Goal: Task Accomplishment & Management: Complete application form

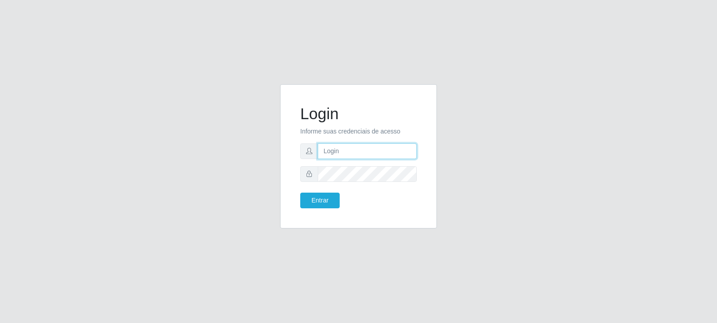
drag, startPoint x: 343, startPoint y: 144, endPoint x: 333, endPoint y: 144, distance: 10.3
click at [343, 144] on input "text" at bounding box center [367, 151] width 99 height 16
paste input "livia.trevizani@carone.com.br"
type input "livia.trevizani@carone.com.br"
click at [332, 202] on button "Entrar" at bounding box center [319, 201] width 39 height 16
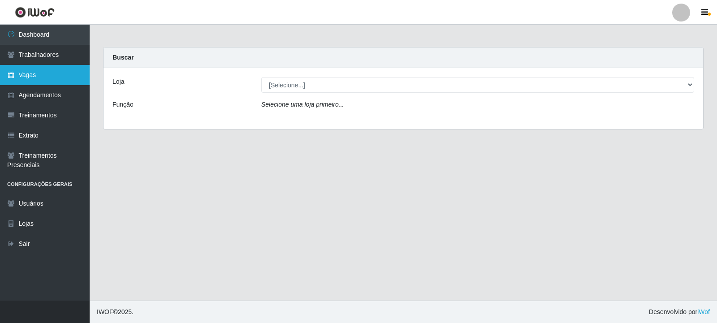
click at [42, 74] on link "Vagas" at bounding box center [45, 75] width 90 height 20
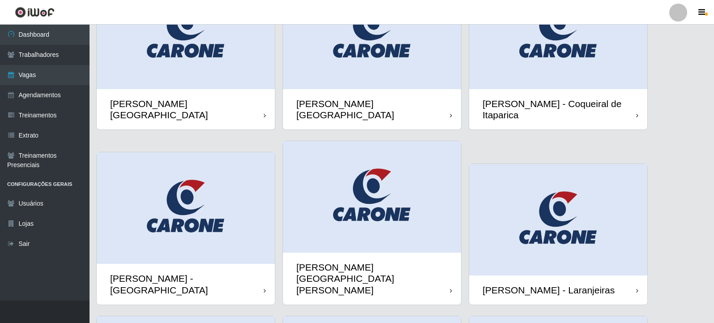
scroll to position [179, 0]
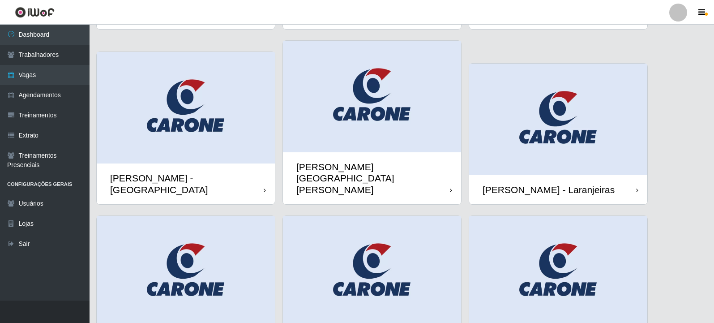
click at [385, 120] on img at bounding box center [372, 97] width 178 height 112
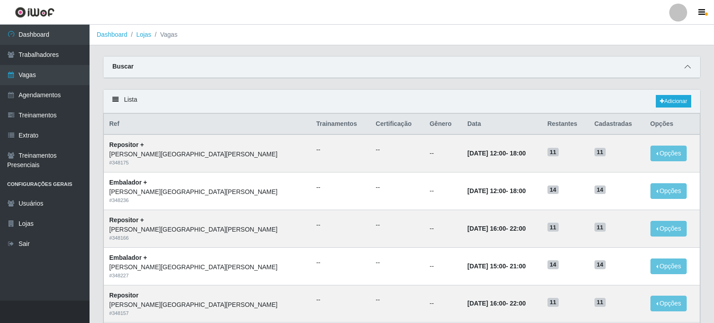
click at [692, 65] on span at bounding box center [687, 67] width 11 height 10
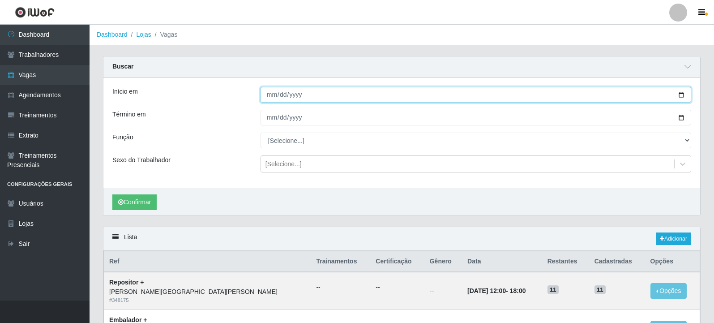
click at [681, 95] on input "Início em" at bounding box center [476, 95] width 431 height 16
type input "[DATE]"
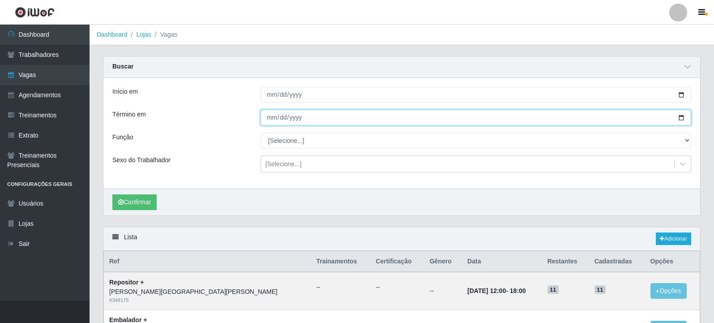
click at [682, 117] on input "Término em" at bounding box center [476, 118] width 431 height 16
type input "[DATE]"
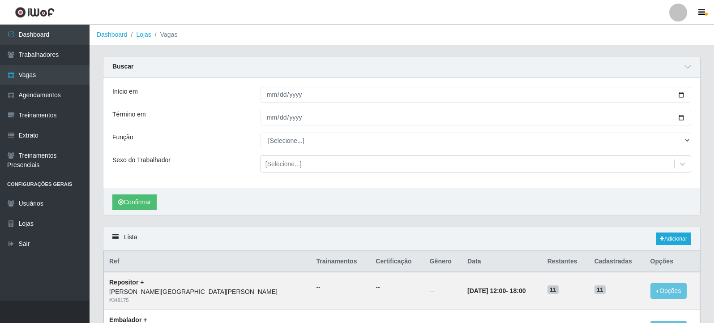
click at [287, 133] on div "Início em 2025-10-01 Término em 2025-10-31 Função [Selecione...] Embalador Emba…" at bounding box center [401, 133] width 597 height 111
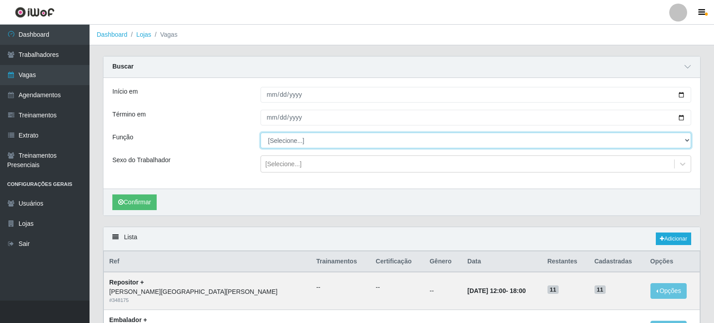
click at [286, 140] on select "[Selecione...] Embalador Embalador + Embalador ++ Repositor Repositor + Reposit…" at bounding box center [476, 141] width 431 height 16
select select "24"
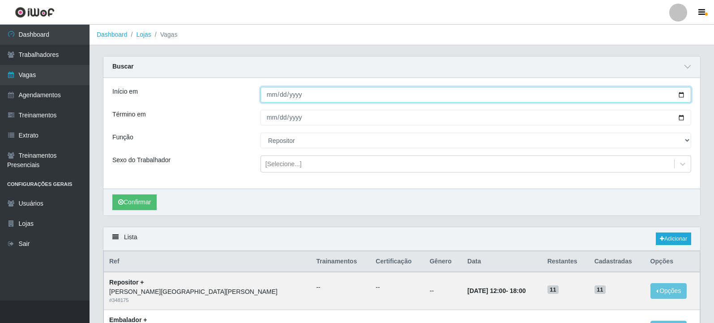
click at [683, 94] on input "[DATE]" at bounding box center [476, 95] width 431 height 16
type input "2025-10-05"
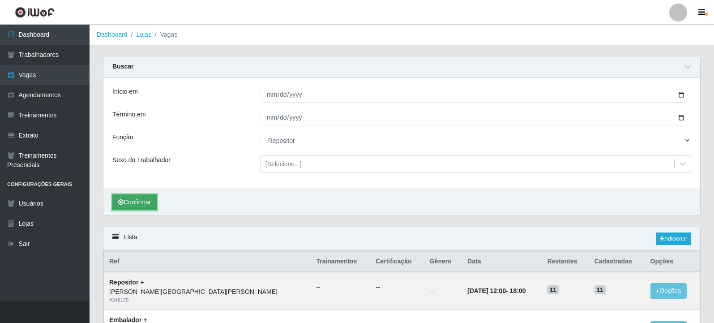
click at [148, 199] on button "Confirmar" at bounding box center [134, 202] width 44 height 16
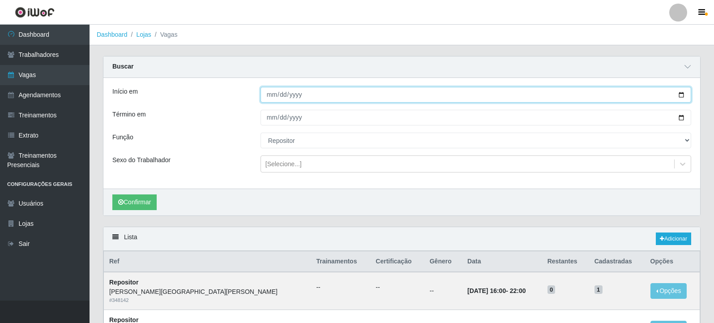
click at [317, 93] on input "2025-10-05" at bounding box center [476, 95] width 431 height 16
click at [679, 93] on input "2025-10-05" at bounding box center [476, 95] width 431 height 16
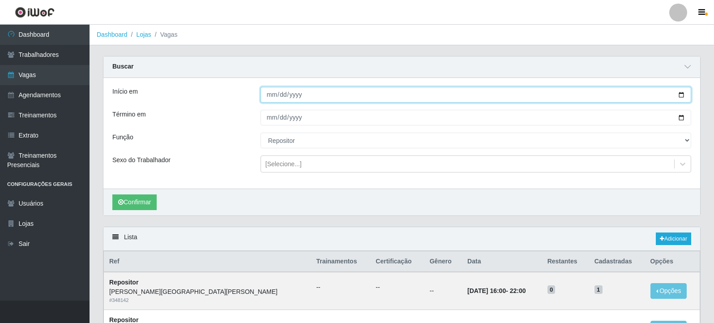
click at [679, 93] on input "2025-10-05" at bounding box center [476, 95] width 431 height 16
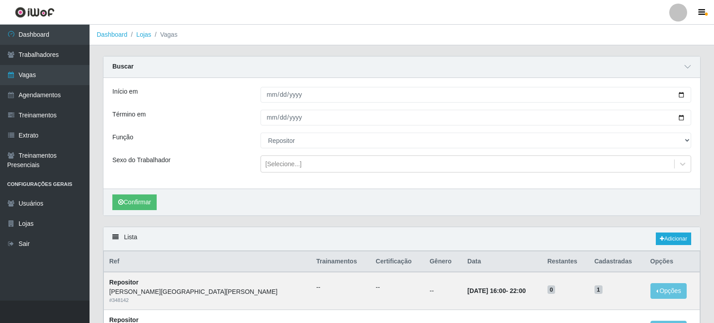
click at [585, 76] on div "Buscar" at bounding box center [401, 66] width 597 height 21
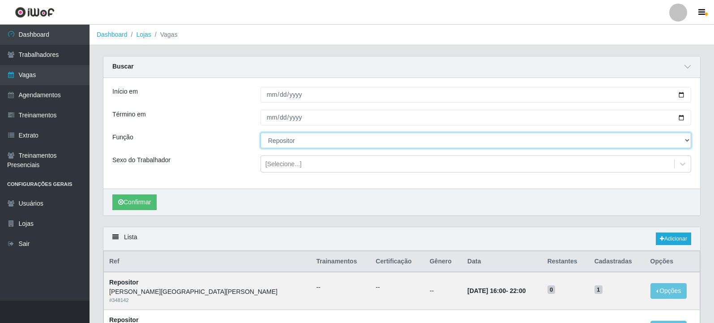
click at [309, 136] on select "[Selecione...] Embalador Embalador + Embalador ++ Repositor Repositor + Reposit…" at bounding box center [476, 141] width 431 height 16
click at [261, 133] on select "[Selecione...] Embalador Embalador + Embalador ++ Repositor Repositor + Reposit…" at bounding box center [476, 141] width 431 height 16
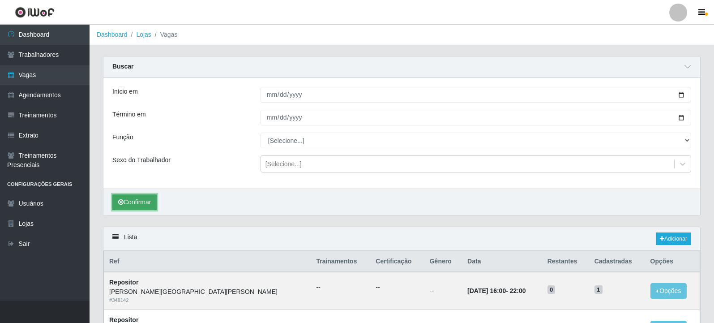
click at [151, 200] on button "Confirmar" at bounding box center [134, 202] width 44 height 16
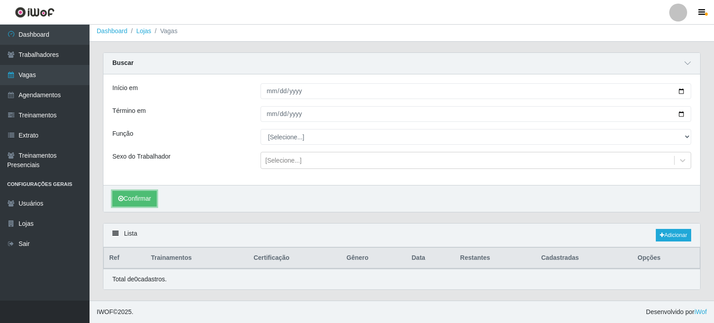
scroll to position [4, 0]
click at [153, 197] on button "Confirmar" at bounding box center [134, 199] width 44 height 16
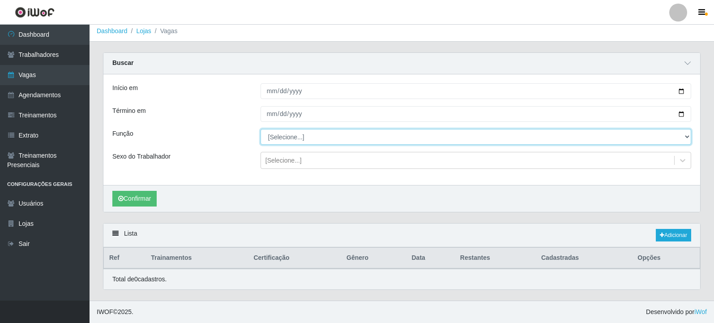
click at [309, 137] on select "[Selecione...] Embalador Embalador + Embalador ++ Repositor Repositor + Reposit…" at bounding box center [476, 137] width 431 height 16
select select "1"
click at [261, 129] on select "[Selecione...] Embalador Embalador + Embalador ++ Repositor Repositor + Reposit…" at bounding box center [476, 137] width 431 height 16
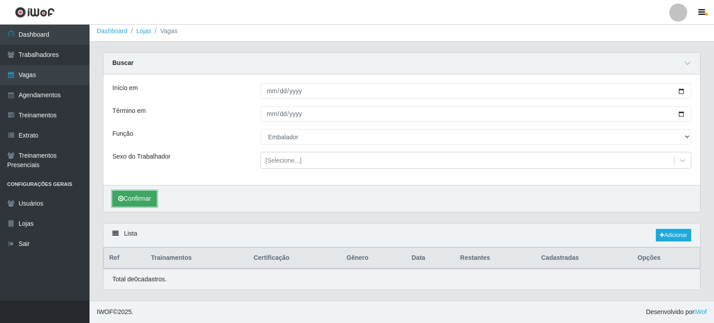
click at [151, 200] on button "Confirmar" at bounding box center [134, 199] width 44 height 16
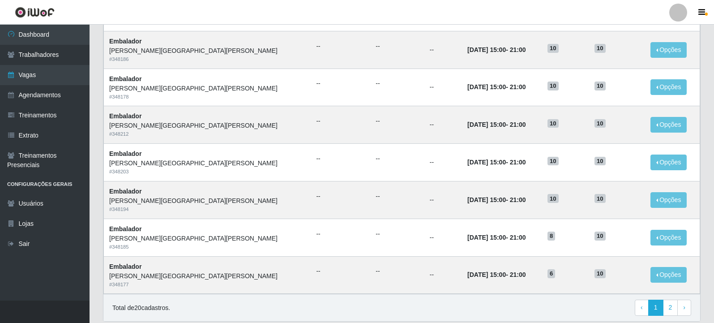
scroll to position [574, 0]
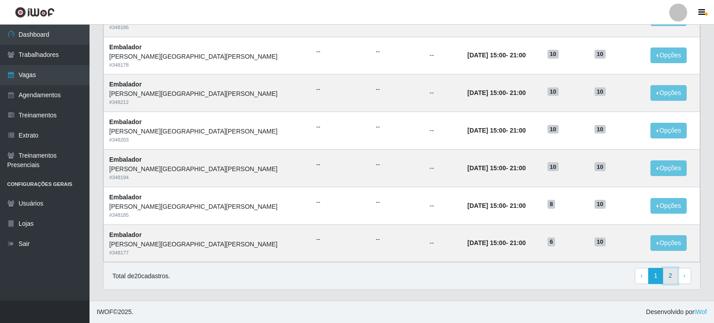
click at [672, 275] on link "2" at bounding box center [670, 276] width 15 height 16
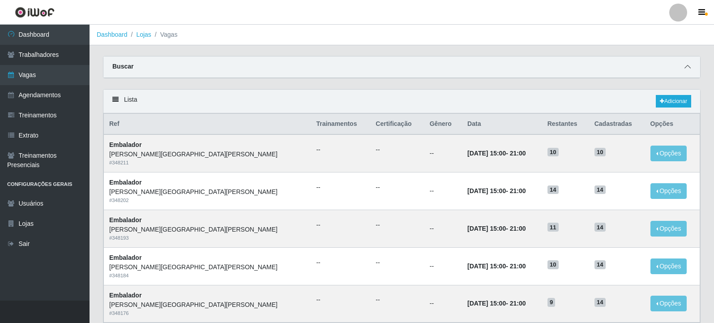
click at [686, 69] on icon at bounding box center [688, 67] width 6 height 6
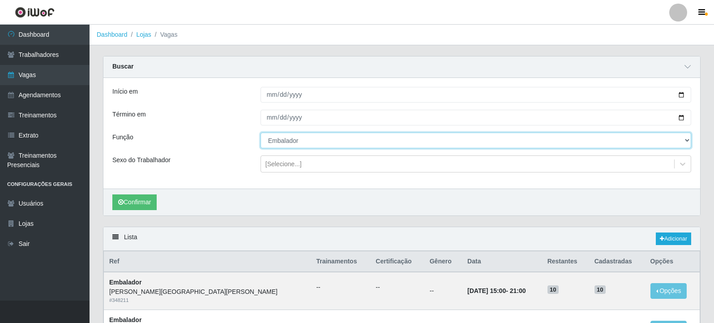
click at [333, 138] on select "[Selecione...] Embalador Embalador + Embalador ++ Repositor Repositor + Reposit…" at bounding box center [476, 141] width 431 height 16
click at [261, 133] on select "[Selecione...] Embalador Embalador + Embalador ++ Repositor Repositor + Reposit…" at bounding box center [476, 141] width 431 height 16
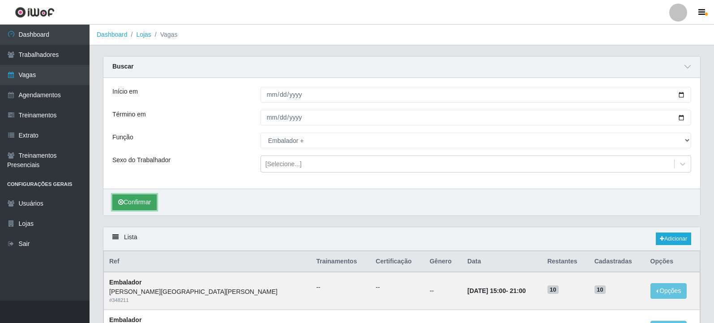
click at [141, 203] on button "Confirmar" at bounding box center [134, 202] width 44 height 16
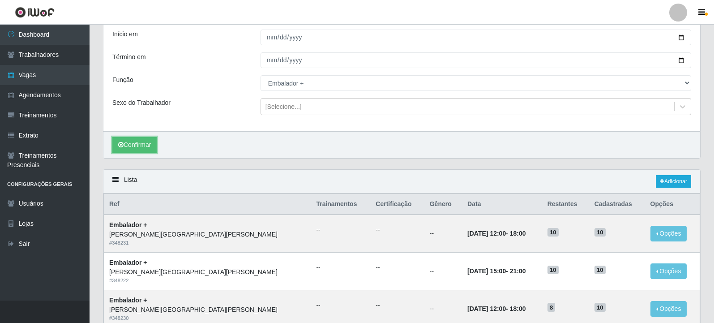
scroll to position [57, 0]
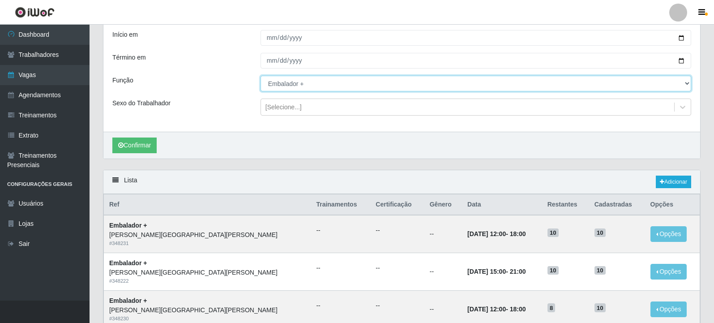
click at [285, 88] on select "[Selecione...] Embalador Embalador + Embalador ++ Repositor Repositor + Reposit…" at bounding box center [476, 84] width 431 height 16
click at [261, 76] on select "[Selecione...] Embalador Embalador + Embalador ++ Repositor Repositor + Reposit…" at bounding box center [476, 84] width 431 height 16
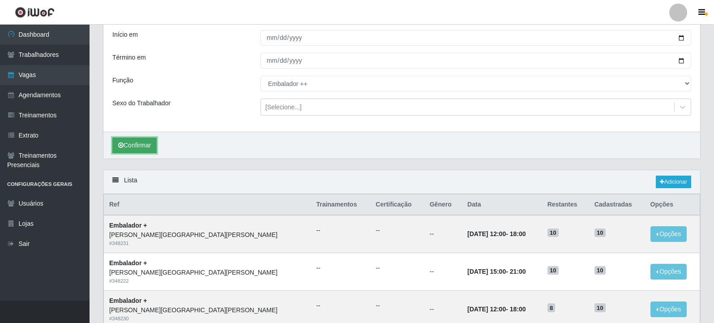
click at [134, 140] on button "Confirmar" at bounding box center [134, 145] width 44 height 16
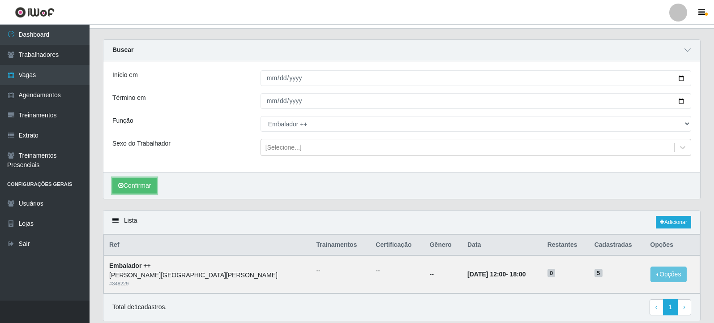
scroll to position [4, 0]
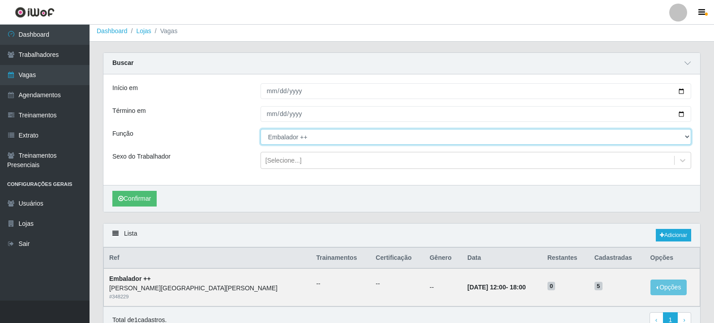
click at [302, 137] on select "[Selecione...] Embalador Embalador + Embalador ++ Repositor Repositor + Reposit…" at bounding box center [476, 137] width 431 height 16
click at [261, 129] on select "[Selecione...] Embalador Embalador + Embalador ++ Repositor Repositor + Reposit…" at bounding box center [476, 137] width 431 height 16
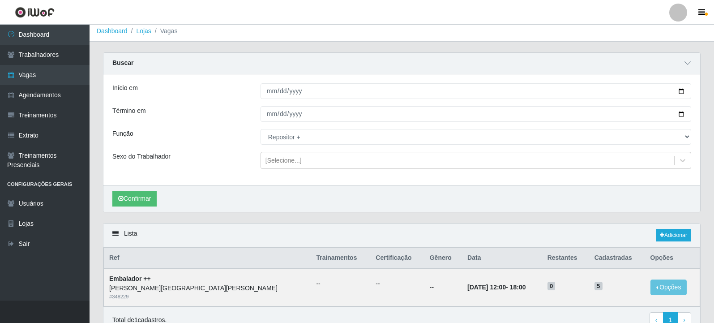
click at [285, 206] on div "Confirmar" at bounding box center [401, 198] width 597 height 27
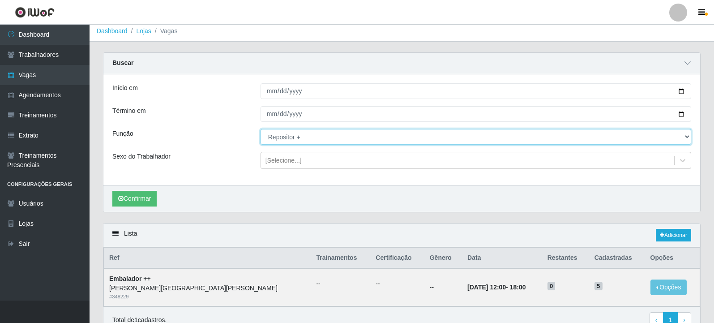
click at [292, 137] on select "[Selecione...] Embalador Embalador + Embalador ++ Repositor Repositor + Reposit…" at bounding box center [476, 137] width 431 height 16
click at [261, 129] on select "[Selecione...] Embalador Embalador + Embalador ++ Repositor Repositor + Reposit…" at bounding box center [476, 137] width 431 height 16
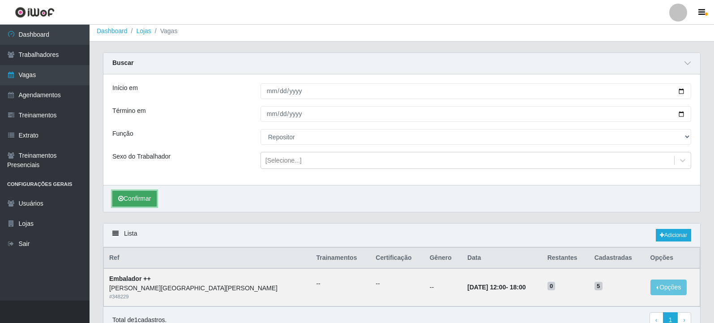
click at [145, 200] on button "Confirmar" at bounding box center [134, 199] width 44 height 16
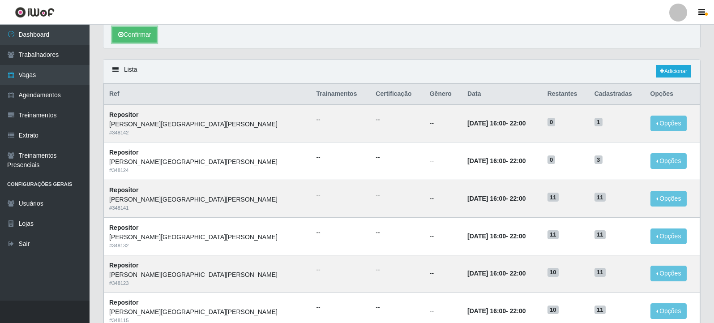
scroll to position [57, 0]
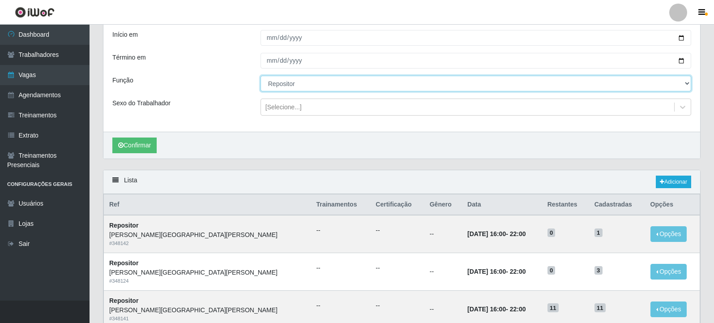
click at [327, 85] on select "[Selecione...] Embalador Embalador + Embalador ++ Repositor Repositor + Reposit…" at bounding box center [476, 84] width 431 height 16
click at [261, 76] on select "[Selecione...] Embalador Embalador + Embalador ++ Repositor Repositor + Reposit…" at bounding box center [476, 84] width 431 height 16
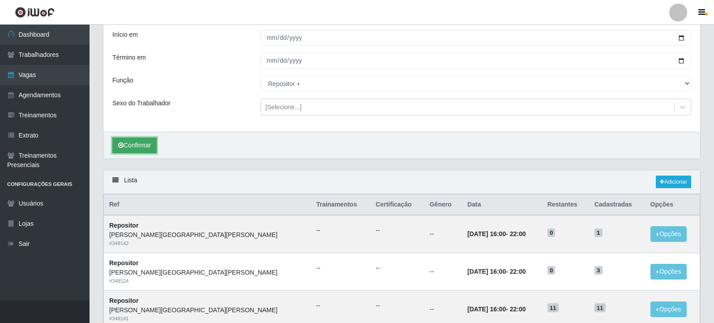
click at [141, 150] on button "Confirmar" at bounding box center [134, 145] width 44 height 16
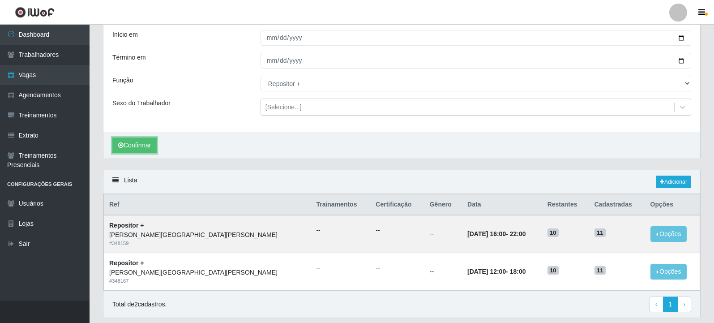
scroll to position [86, 0]
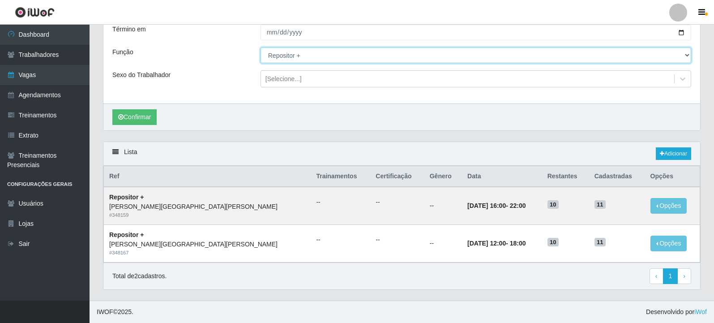
click at [350, 60] on select "[Selecione...] Embalador Embalador + Embalador ++ Repositor Repositor + Reposit…" at bounding box center [476, 55] width 431 height 16
click at [261, 47] on select "[Selecione...] Embalador Embalador + Embalador ++ Repositor Repositor + Reposit…" at bounding box center [476, 55] width 431 height 16
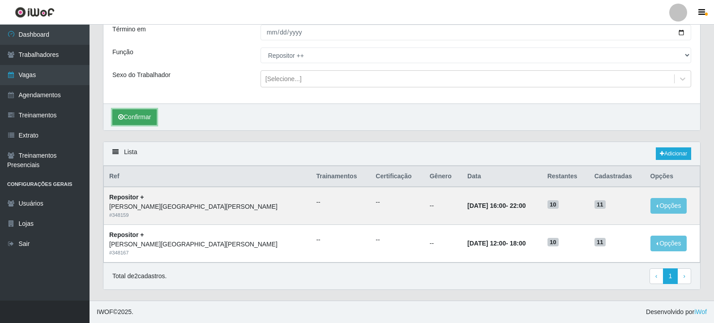
click at [141, 120] on button "Confirmar" at bounding box center [134, 117] width 44 height 16
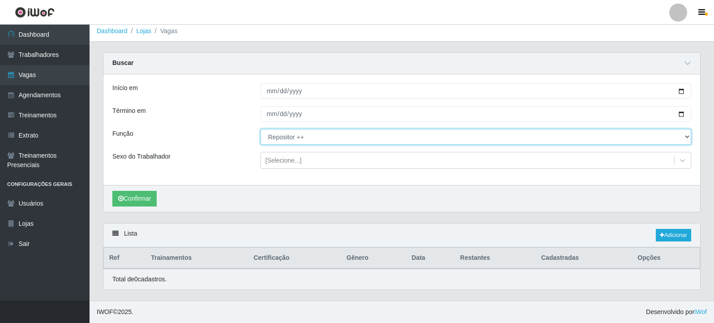
click at [328, 137] on select "[Selecione...] Embalador Embalador + Embalador ++ Repositor Repositor + Reposit…" at bounding box center [476, 137] width 431 height 16
select select "1"
click at [261, 129] on select "[Selecione...] Embalador Embalador + Embalador ++ Repositor Repositor + Reposit…" at bounding box center [476, 137] width 431 height 16
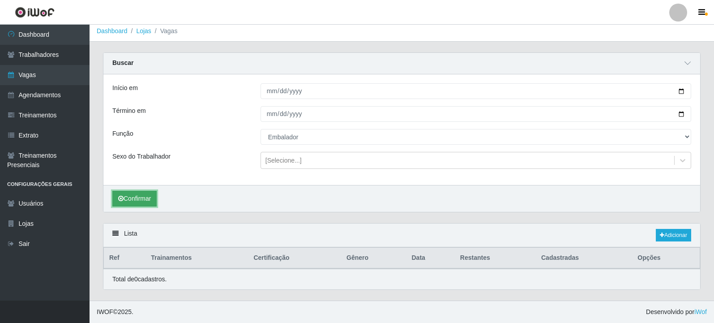
click at [147, 198] on button "Confirmar" at bounding box center [134, 199] width 44 height 16
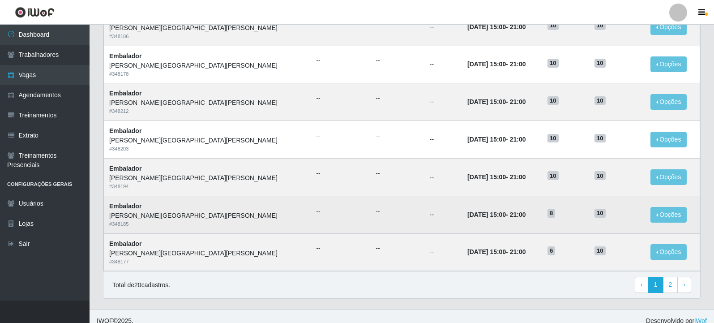
scroll to position [574, 0]
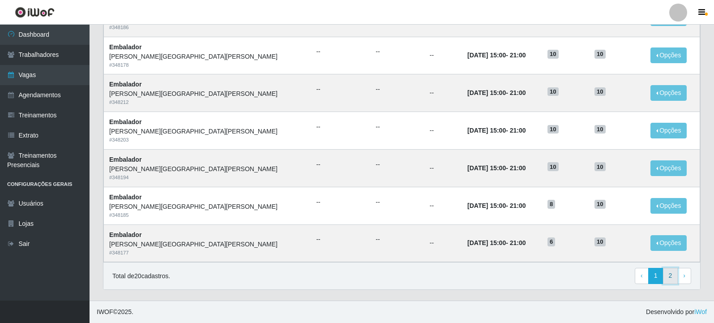
click at [666, 275] on link "2" at bounding box center [670, 276] width 15 height 16
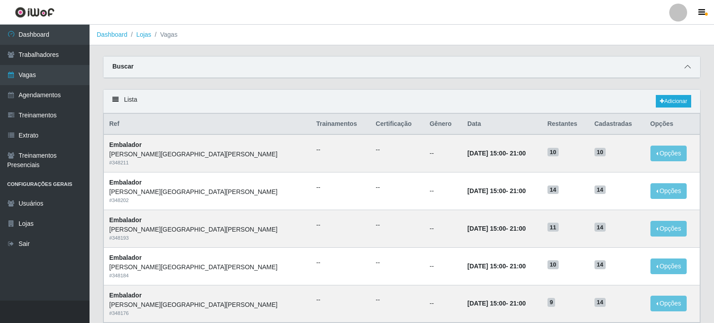
click at [687, 62] on span at bounding box center [687, 67] width 11 height 10
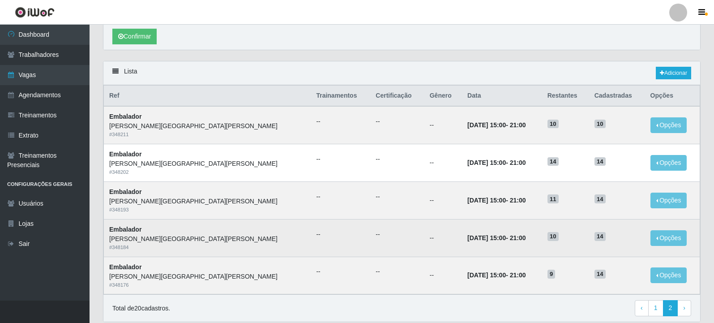
scroll to position [198, 0]
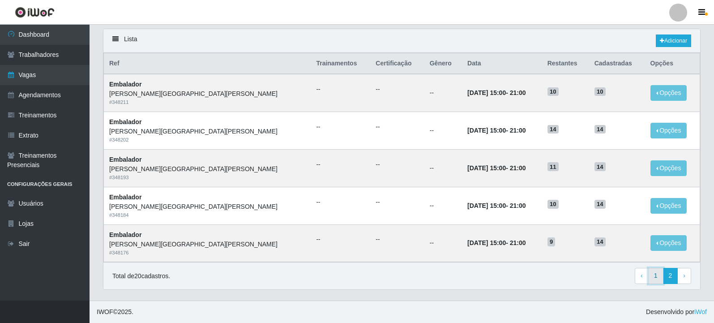
click at [654, 274] on link "1" at bounding box center [655, 276] width 15 height 16
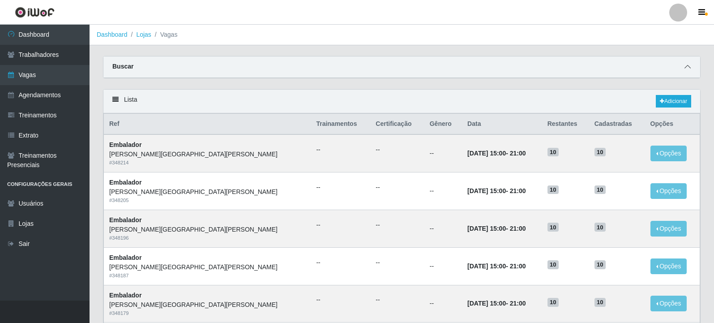
click at [686, 70] on icon at bounding box center [688, 67] width 6 height 6
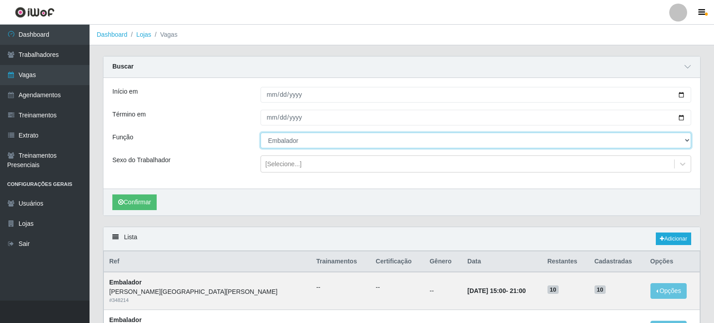
click at [298, 142] on select "[Selecione...] Embalador Embalador + Embalador ++ Repositor Repositor + Reposit…" at bounding box center [476, 141] width 431 height 16
click at [261, 133] on select "[Selecione...] Embalador Embalador + Embalador ++ Repositor Repositor + Reposit…" at bounding box center [476, 141] width 431 height 16
click at [279, 141] on select "[Selecione...] Embalador Embalador + Embalador ++ Repositor Repositor + Reposit…" at bounding box center [476, 141] width 431 height 16
click at [261, 133] on select "[Selecione...] Embalador Embalador + Embalador ++ Repositor Repositor + Reposit…" at bounding box center [476, 141] width 431 height 16
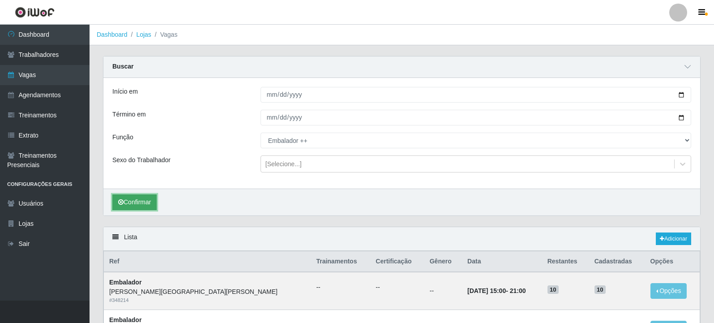
click at [142, 204] on button "Confirmar" at bounding box center [134, 202] width 44 height 16
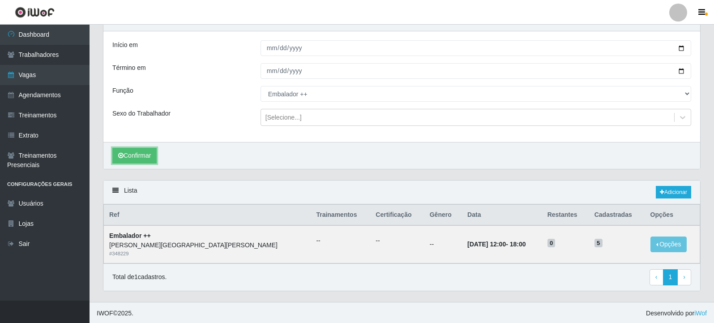
scroll to position [48, 0]
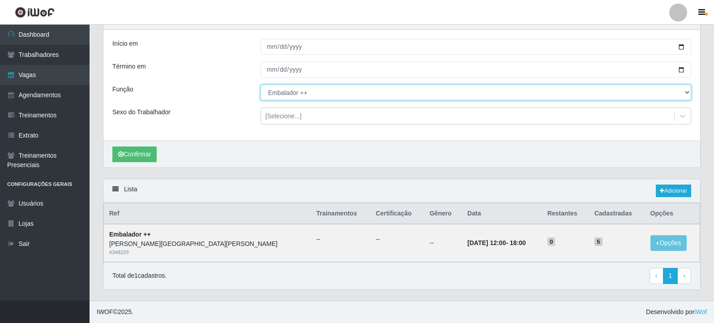
click at [425, 95] on select "[Selecione...] Embalador Embalador + Embalador ++ Repositor Repositor + Reposit…" at bounding box center [476, 93] width 431 height 16
click at [261, 85] on select "[Selecione...] Embalador Embalador + Embalador ++ Repositor Repositor + Reposit…" at bounding box center [476, 93] width 431 height 16
click at [354, 97] on select "[Selecione...] Embalador Embalador + Embalador ++ Repositor Repositor + Reposit…" at bounding box center [476, 93] width 431 height 16
click at [261, 85] on select "[Selecione...] Embalador Embalador + Embalador ++ Repositor Repositor + Reposit…" at bounding box center [476, 93] width 431 height 16
click at [281, 94] on select "[Selecione...] Embalador Embalador + Embalador ++ Repositor Repositor + Reposit…" at bounding box center [476, 93] width 431 height 16
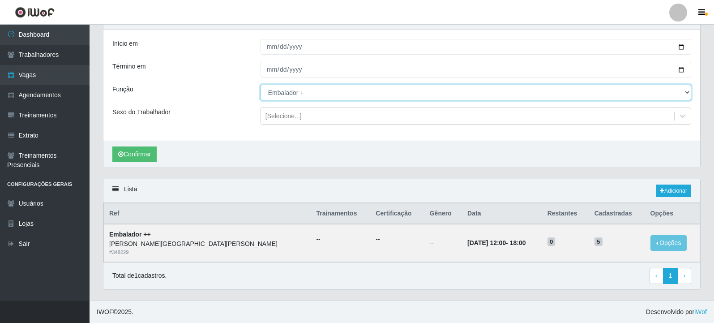
click at [261, 85] on select "[Selecione...] Embalador Embalador + Embalador ++ Repositor Repositor + Reposit…" at bounding box center [476, 93] width 431 height 16
click at [309, 92] on select "[Selecione...] Embalador Embalador + Embalador ++ Repositor Repositor + Reposit…" at bounding box center [476, 93] width 431 height 16
select select "71"
click at [261, 85] on select "[Selecione...] Embalador Embalador + Embalador ++ Repositor Repositor + Reposit…" at bounding box center [476, 93] width 431 height 16
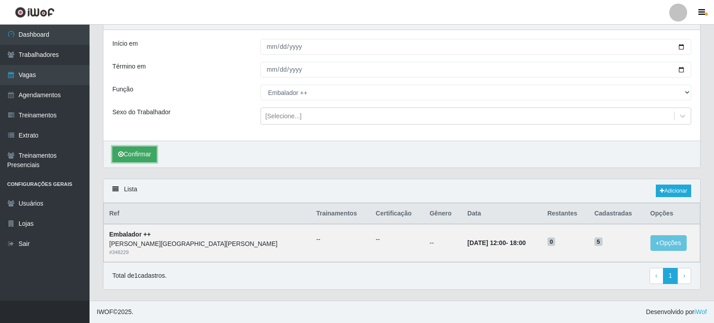
click at [153, 159] on button "Confirmar" at bounding box center [134, 154] width 44 height 16
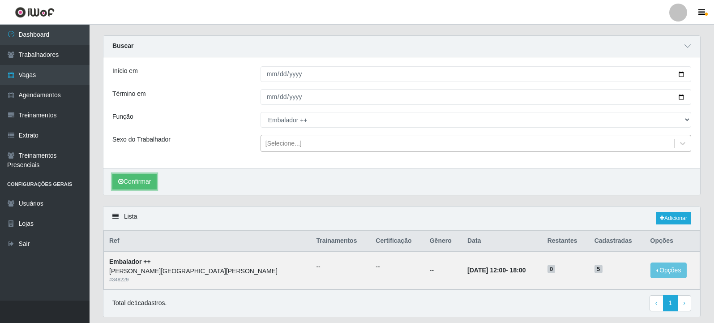
scroll to position [0, 0]
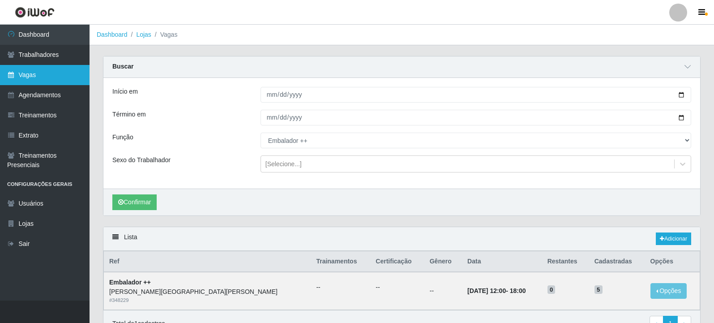
click at [32, 80] on link "Vagas" at bounding box center [45, 75] width 90 height 20
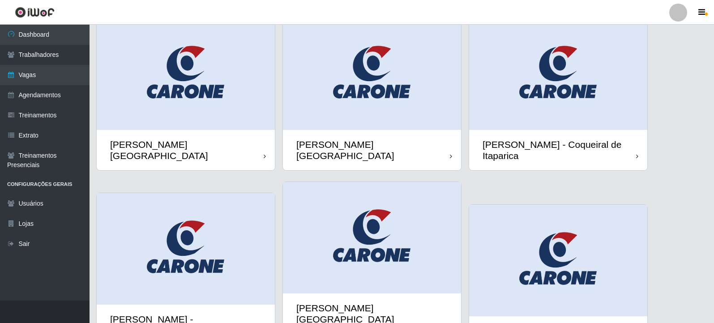
scroll to position [90, 0]
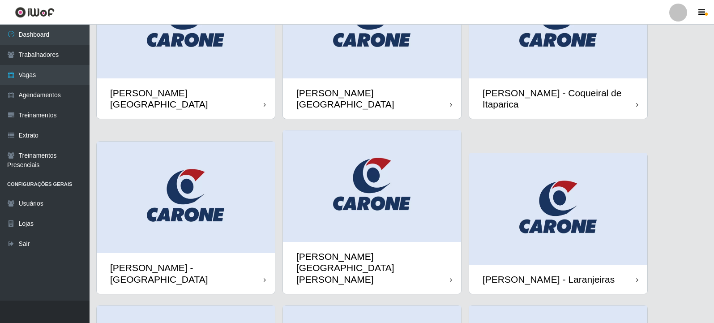
click at [145, 51] on img at bounding box center [186, 23] width 178 height 112
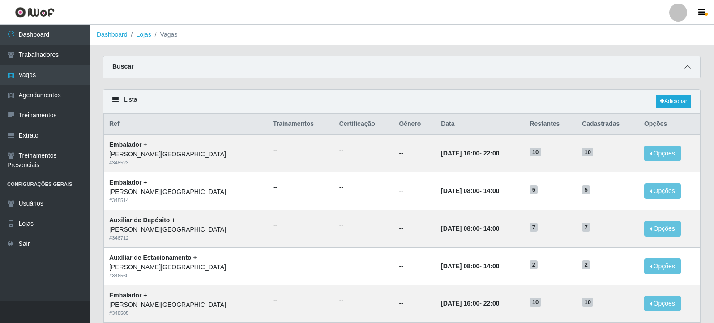
click at [689, 67] on icon at bounding box center [688, 67] width 6 height 6
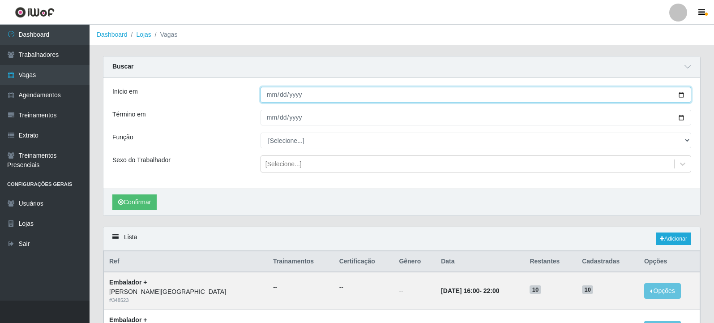
click at [681, 95] on input "Início em" at bounding box center [476, 95] width 431 height 16
type input "[DATE]"
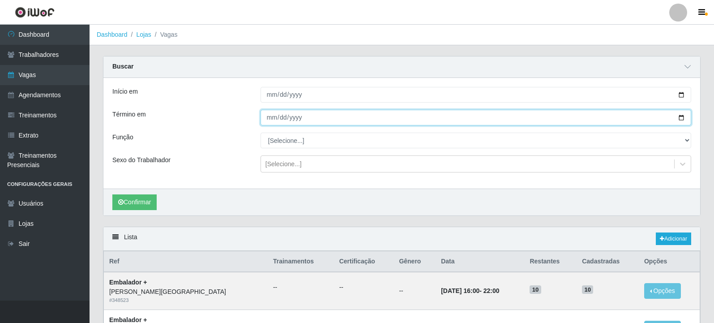
click at [680, 118] on input "Término em" at bounding box center [476, 118] width 431 height 16
type input "[DATE]"
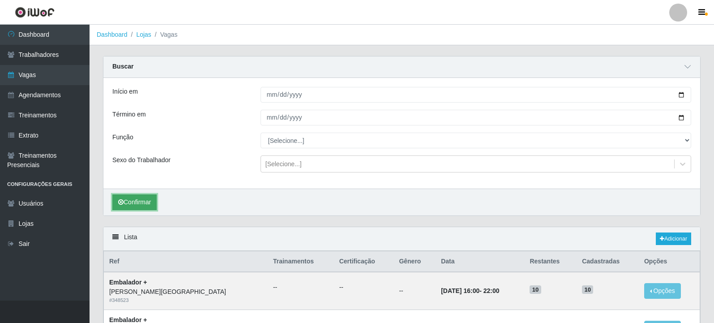
click at [144, 199] on button "Confirmar" at bounding box center [134, 202] width 44 height 16
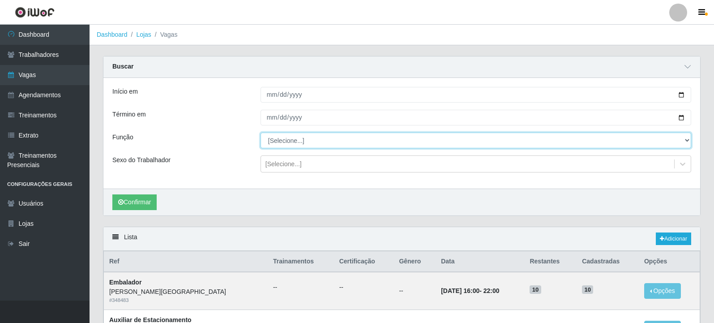
click at [322, 142] on select "[Selecione...] Auxiliar de Depósito Auxiliar de Depósito + Auxiliar de Depósito…" at bounding box center [476, 141] width 431 height 16
click at [261, 133] on select "[Selecione...] Auxiliar de Depósito Auxiliar de Depósito + Auxiliar de Depósito…" at bounding box center [476, 141] width 431 height 16
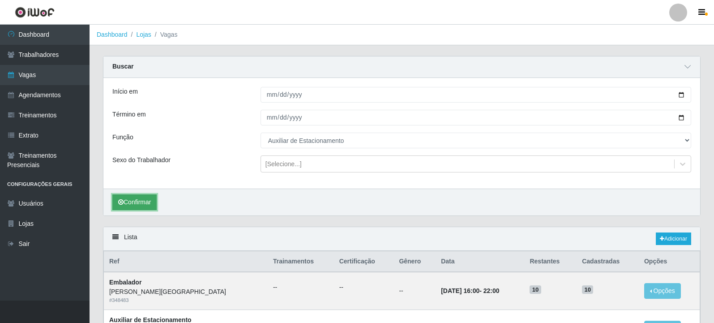
click at [139, 202] on button "Confirmar" at bounding box center [134, 202] width 44 height 16
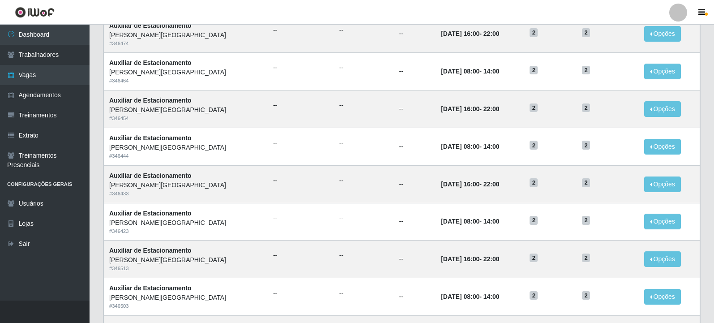
scroll to position [138, 0]
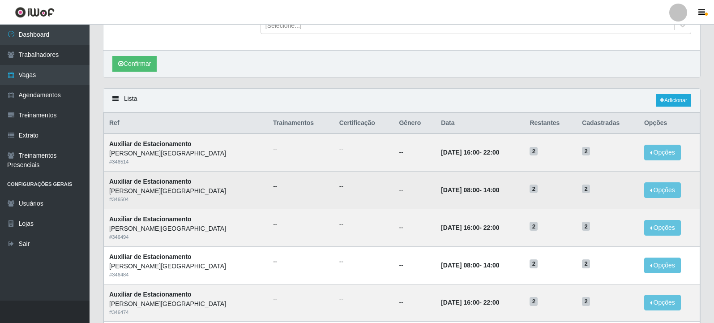
click at [349, 193] on td "--" at bounding box center [364, 191] width 60 height 38
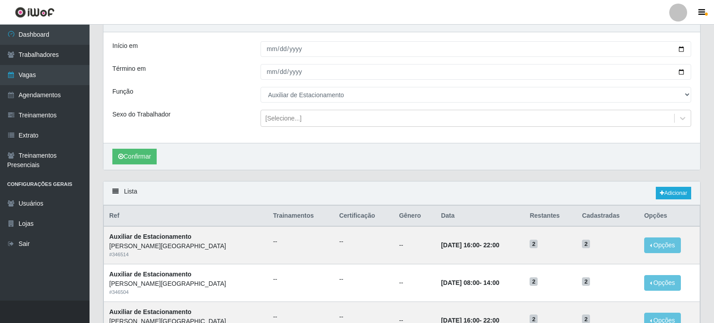
scroll to position [0, 0]
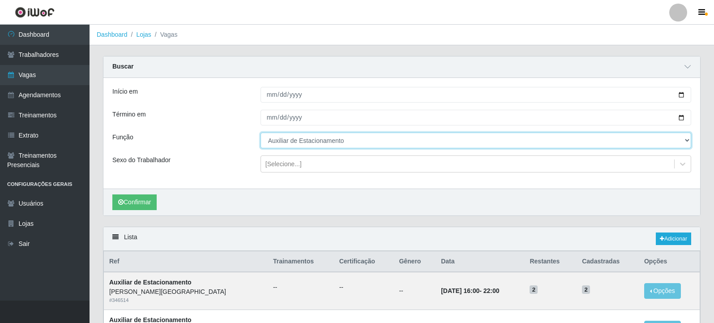
click at [318, 142] on select "[Selecione...] Auxiliar de Depósito Auxiliar de Depósito + Auxiliar de Depósito…" at bounding box center [476, 141] width 431 height 16
click at [261, 133] on select "[Selecione...] Auxiliar de Depósito Auxiliar de Depósito + Auxiliar de Depósito…" at bounding box center [476, 141] width 431 height 16
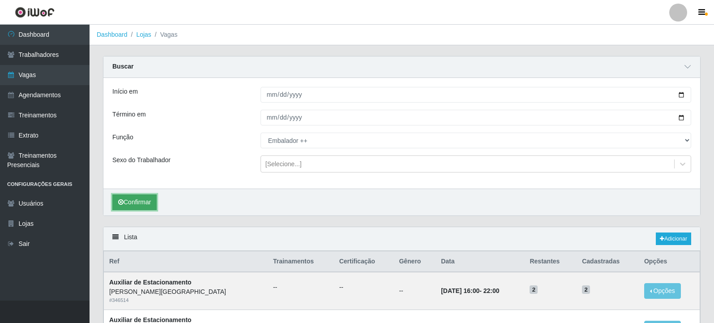
click at [150, 205] on button "Confirmar" at bounding box center [134, 202] width 44 height 16
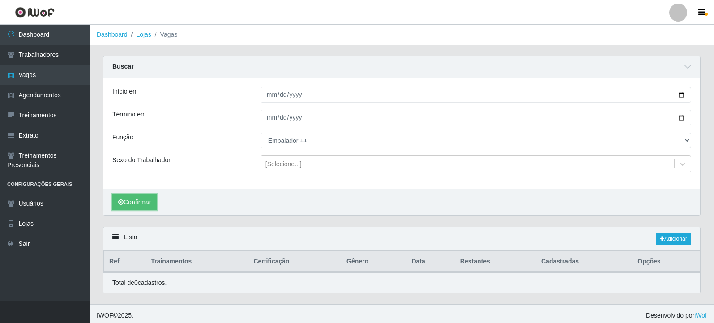
scroll to position [4, 0]
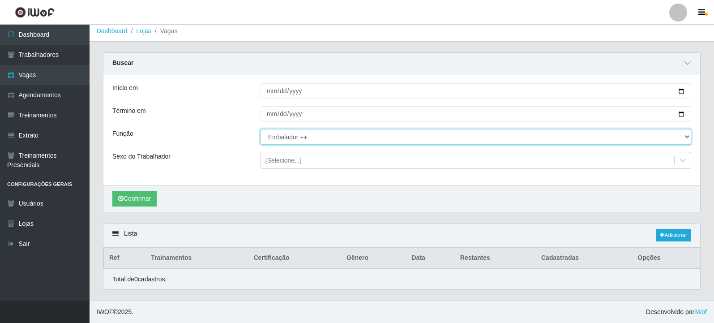
click at [309, 134] on select "[Selecione...] Auxiliar de Depósito Auxiliar de Depósito + Auxiliar de Depósito…" at bounding box center [476, 137] width 431 height 16
select select "70"
click at [261, 129] on select "[Selecione...] Auxiliar de Depósito Auxiliar de Depósito + Auxiliar de Depósito…" at bounding box center [476, 137] width 431 height 16
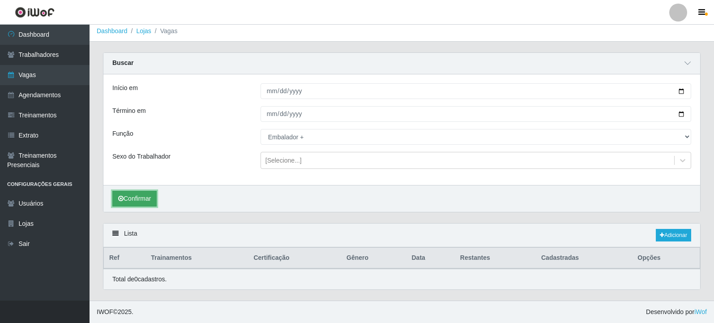
click at [142, 197] on button "Confirmar" at bounding box center [134, 199] width 44 height 16
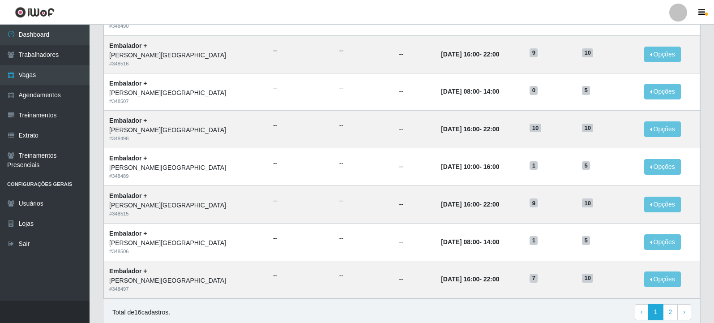
scroll to position [574, 0]
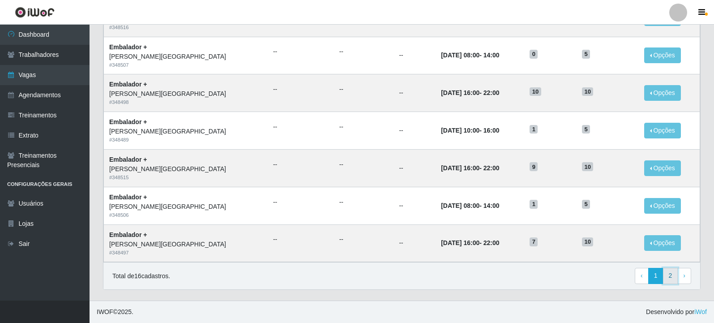
click at [671, 274] on link "2" at bounding box center [670, 276] width 15 height 16
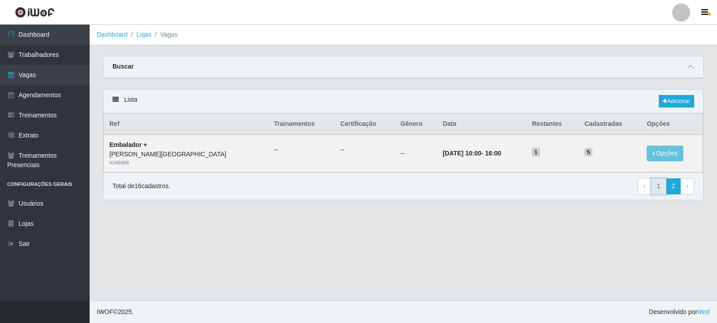
click at [659, 186] on link "1" at bounding box center [658, 186] width 15 height 16
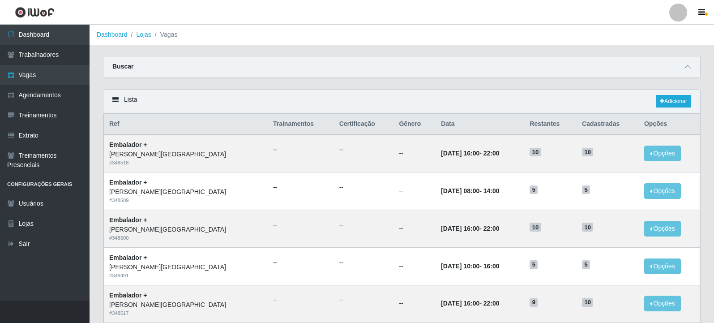
click at [415, 73] on div "Buscar" at bounding box center [401, 66] width 597 height 21
click at [687, 67] on icon at bounding box center [688, 67] width 6 height 6
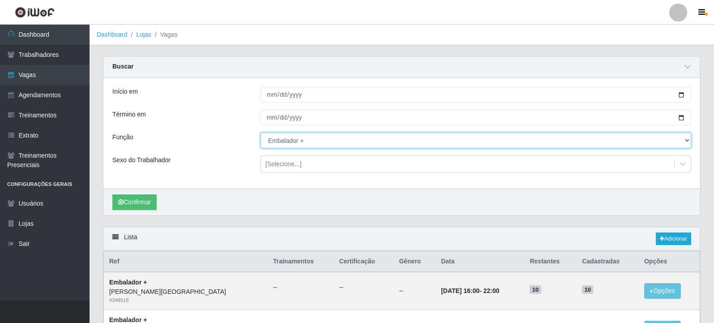
click at [300, 143] on select "[Selecione...] Auxiliar de Depósito Auxiliar de Depósito + Auxiliar de Depósito…" at bounding box center [476, 141] width 431 height 16
click at [261, 133] on select "[Selecione...] Auxiliar de Depósito Auxiliar de Depósito + Auxiliar de Depósito…" at bounding box center [476, 141] width 431 height 16
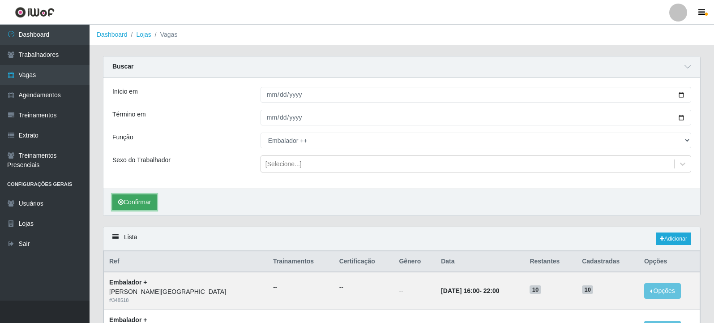
click at [154, 207] on button "Confirmar" at bounding box center [134, 202] width 44 height 16
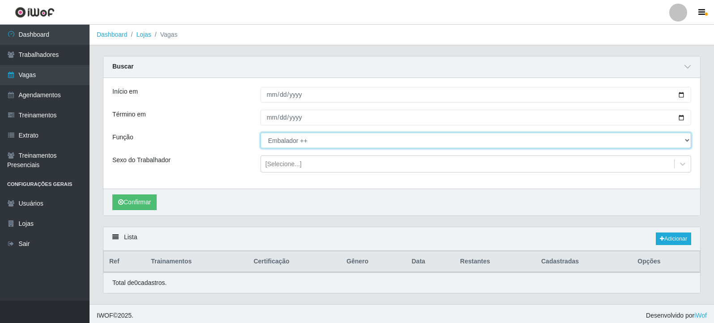
click at [345, 142] on select "[Selecione...] Auxiliar de Depósito Auxiliar de Depósito + Auxiliar de Depósito…" at bounding box center [476, 141] width 431 height 16
select select "70"
click at [261, 133] on select "[Selecione...] Auxiliar de Depósito Auxiliar de Depósito + Auxiliar de Depósito…" at bounding box center [476, 141] width 431 height 16
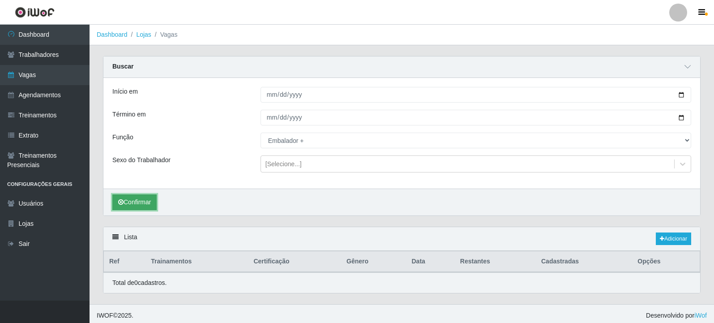
click at [144, 209] on button "Confirmar" at bounding box center [134, 202] width 44 height 16
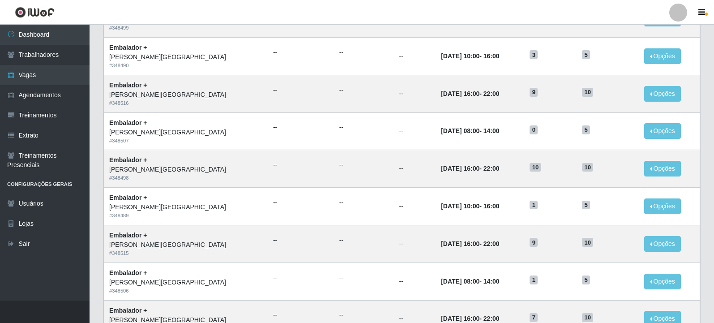
scroll to position [574, 0]
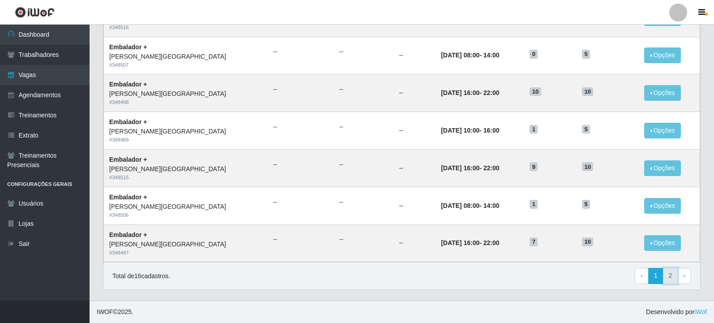
click at [677, 277] on link "2" at bounding box center [670, 276] width 15 height 16
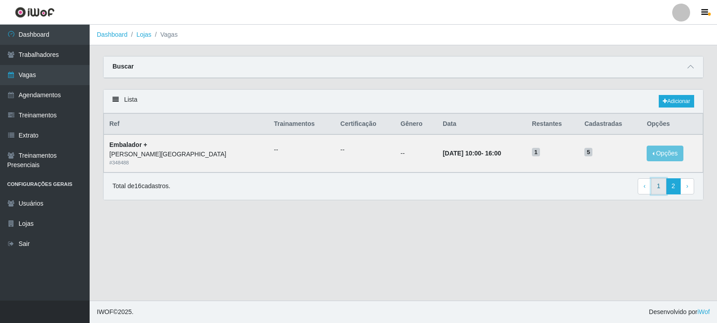
click at [661, 189] on link "1" at bounding box center [658, 186] width 15 height 16
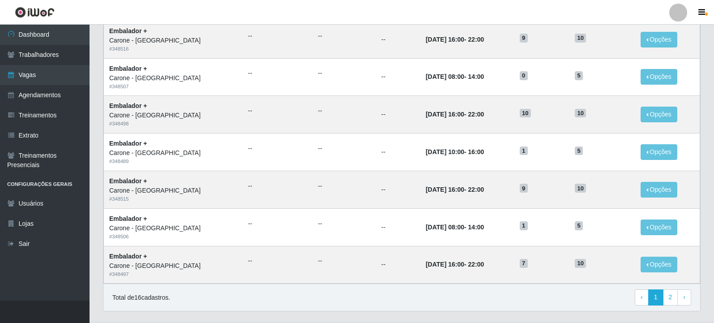
scroll to position [436, 0]
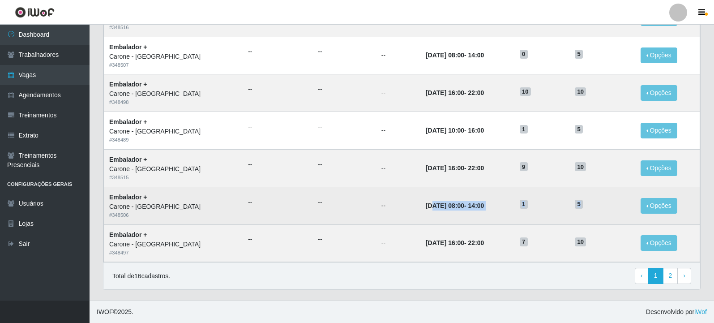
drag, startPoint x: 408, startPoint y: 206, endPoint x: 596, endPoint y: 206, distance: 188.1
click at [596, 206] on tr "Embalador + Carone - [GEOGRAPHIC_DATA] # 348506 -- -- -- [DATE] 08:00 - 14:00 1…" at bounding box center [402, 206] width 597 height 38
click at [476, 216] on td "[DATE] 08:00 - 14:00" at bounding box center [468, 206] width 94 height 38
drag, startPoint x: 397, startPoint y: 205, endPoint x: 481, endPoint y: 205, distance: 83.7
click at [481, 205] on td "[DATE] 08:00 - 14:00" at bounding box center [468, 206] width 94 height 38
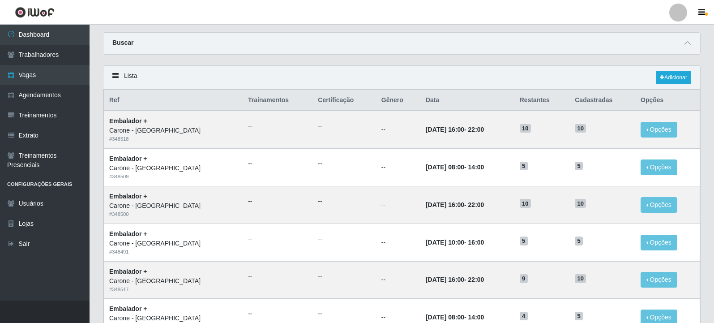
scroll to position [0, 0]
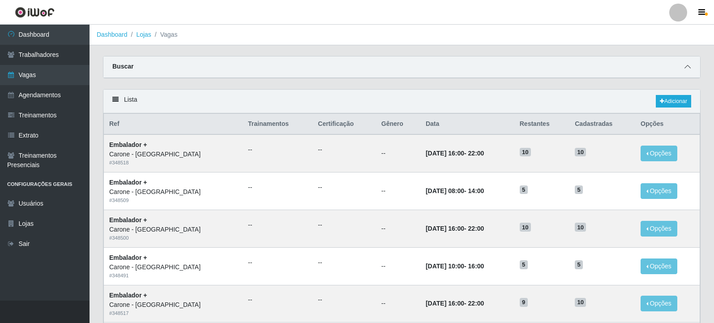
click at [690, 70] on icon at bounding box center [688, 67] width 6 height 6
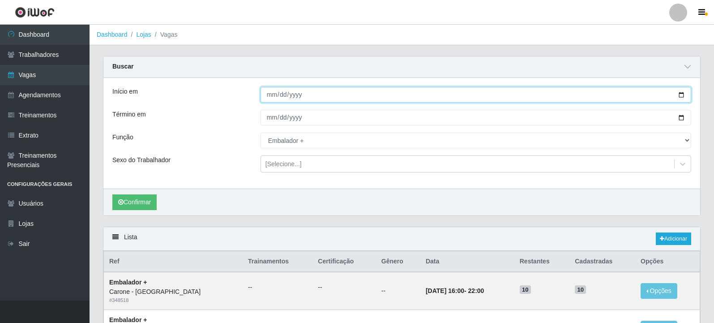
click at [684, 96] on input "[DATE]" at bounding box center [476, 95] width 431 height 16
type input "[DATE]"
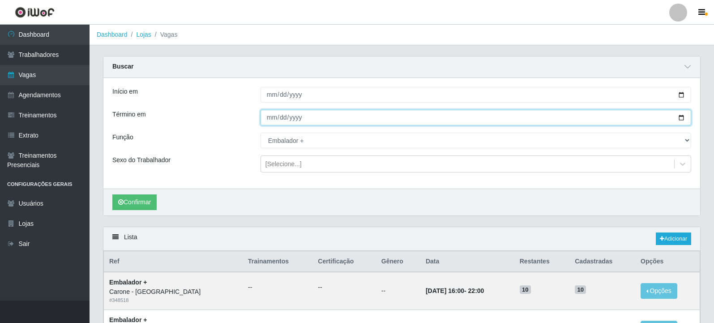
click at [678, 118] on input "[DATE]" at bounding box center [476, 118] width 431 height 16
type input "[DATE]"
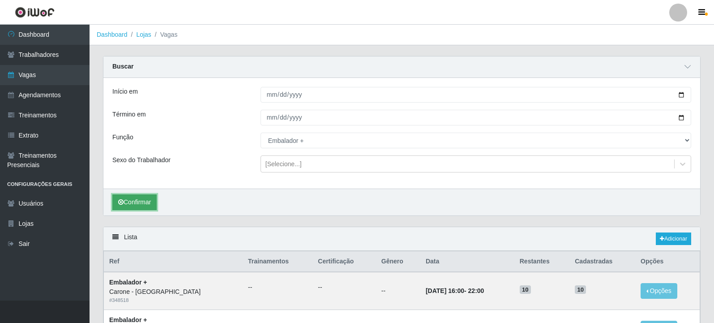
click at [142, 205] on button "Confirmar" at bounding box center [134, 202] width 44 height 16
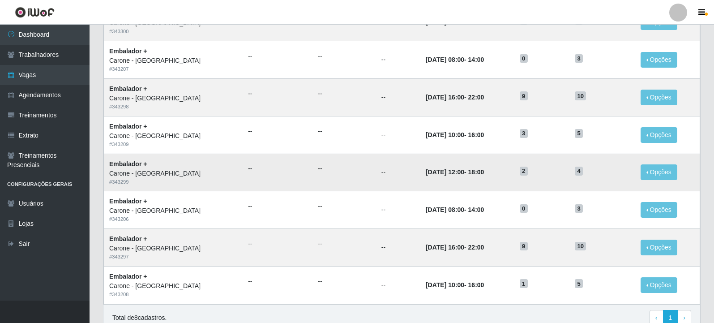
scroll to position [311, 0]
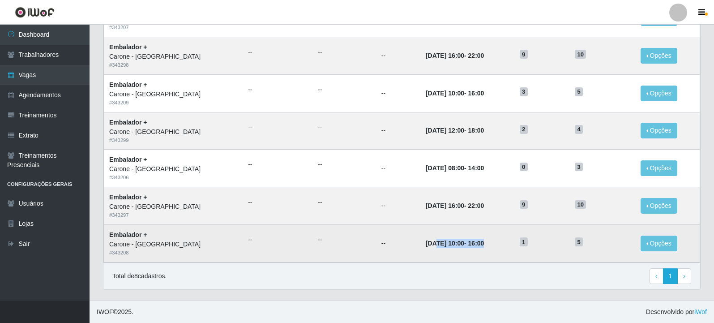
drag, startPoint x: 484, startPoint y: 249, endPoint x: 411, endPoint y: 236, distance: 74.1
click at [421, 236] on td "[DATE] 10:00 - 16:00" at bounding box center [468, 243] width 94 height 38
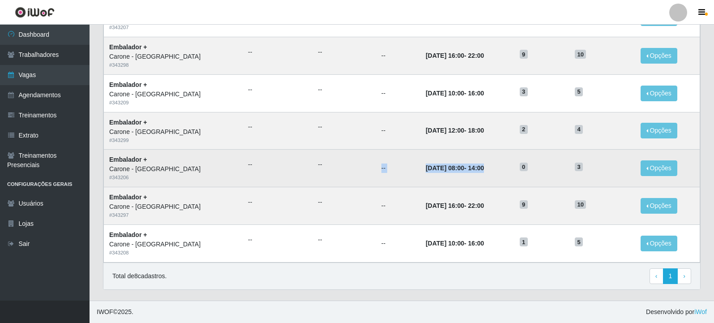
drag, startPoint x: 323, startPoint y: 169, endPoint x: 502, endPoint y: 169, distance: 178.7
click at [502, 169] on tr "Embalador + Carone - [GEOGRAPHIC_DATA] # 343206 -- -- -- [DATE] 08:00 - 14:00 0…" at bounding box center [402, 169] width 597 height 38
click at [426, 167] on time "[DATE] 08:00" at bounding box center [445, 167] width 39 height 7
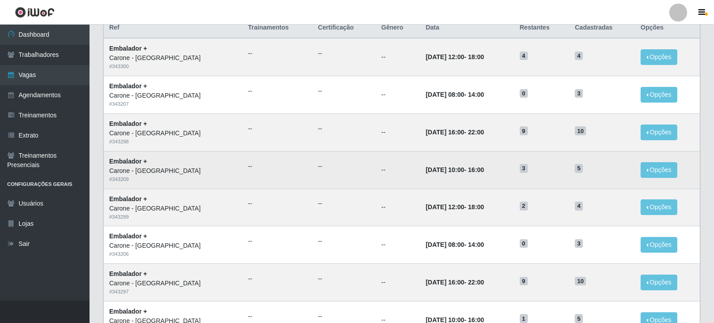
scroll to position [221, 0]
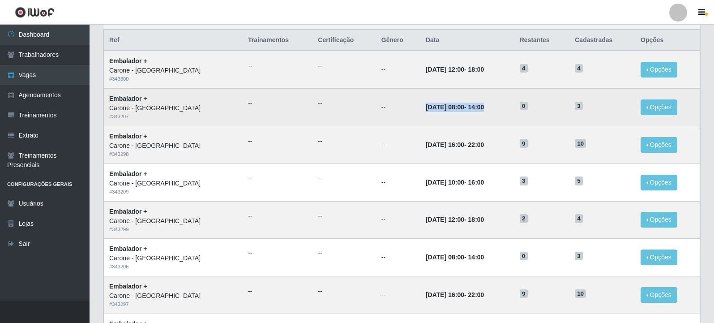
drag, startPoint x: 401, startPoint y: 107, endPoint x: 491, endPoint y: 117, distance: 90.6
click at [491, 117] on td "[DATE] 08:00 - 14:00" at bounding box center [468, 108] width 94 height 38
click at [313, 104] on td "--" at bounding box center [344, 108] width 63 height 38
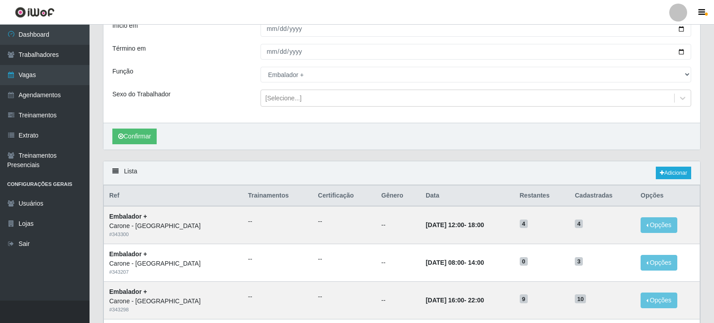
scroll to position [0, 0]
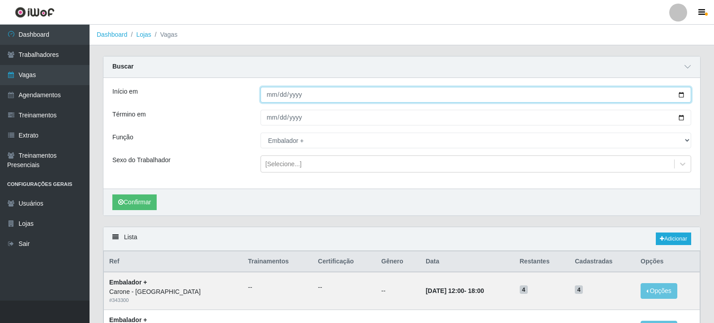
click at [680, 100] on input "[DATE]" at bounding box center [476, 95] width 431 height 16
click at [682, 95] on input "[DATE]" at bounding box center [476, 95] width 431 height 16
type input "[DATE]"
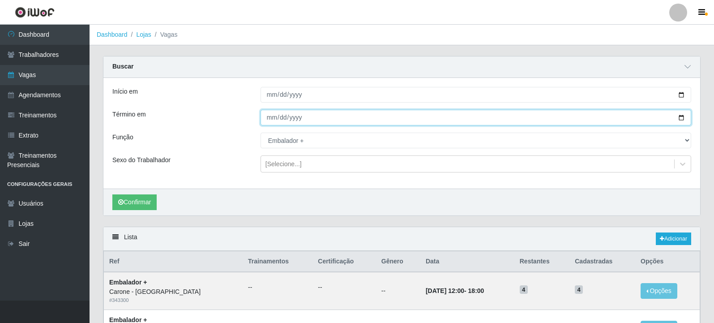
click at [683, 118] on input "[DATE]" at bounding box center [476, 118] width 431 height 16
type input "[DATE]"
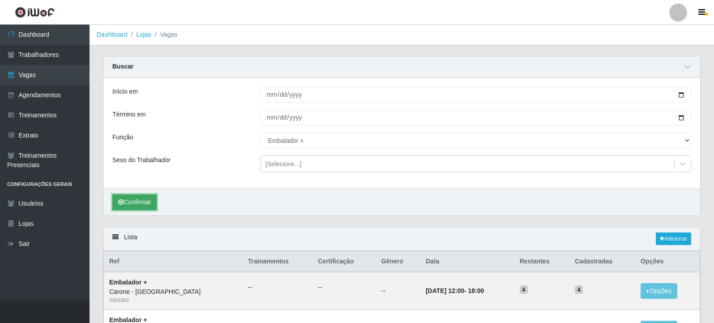
click at [147, 205] on button "Confirmar" at bounding box center [134, 202] width 44 height 16
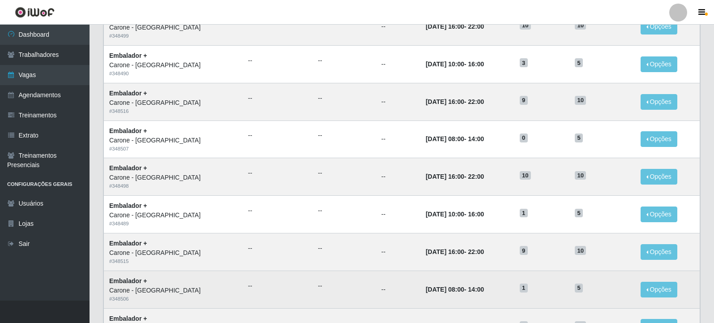
scroll to position [484, 0]
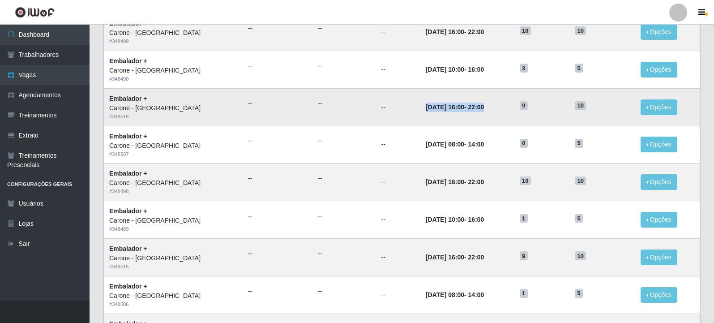
drag, startPoint x: 480, startPoint y: 111, endPoint x: 372, endPoint y: 110, distance: 107.9
click at [372, 110] on tr "Embalador + Carone - [GEOGRAPHIC_DATA] # 348516 -- -- -- [DATE] 16:00 - 22:00 9…" at bounding box center [402, 107] width 597 height 38
click at [482, 120] on td "[DATE] 16:00 - 22:00" at bounding box center [468, 107] width 94 height 38
drag, startPoint x: 485, startPoint y: 111, endPoint x: 398, endPoint y: 107, distance: 87.0
click at [421, 107] on td "[DATE] 16:00 - 22:00" at bounding box center [468, 107] width 94 height 38
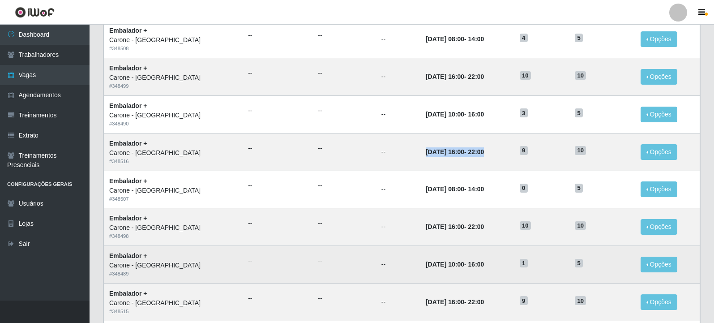
scroll to position [574, 0]
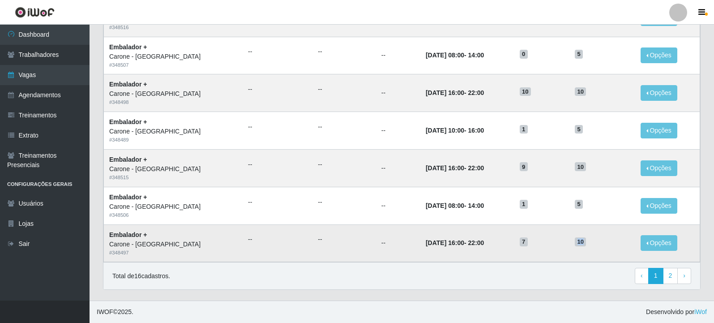
drag, startPoint x: 587, startPoint y: 243, endPoint x: 575, endPoint y: 241, distance: 11.8
click at [576, 241] on h5 "10" at bounding box center [602, 240] width 55 height 9
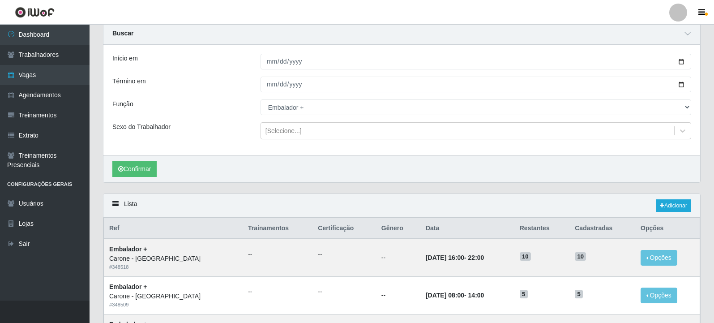
scroll to position [0, 0]
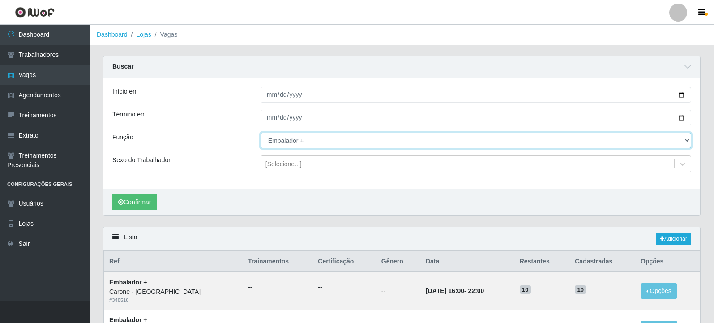
click at [329, 143] on select "[Selecione...] Auxiliar de Depósito Auxiliar de Depósito + Auxiliar de Depósito…" at bounding box center [476, 141] width 431 height 16
click at [261, 133] on select "[Selecione...] Auxiliar de Depósito Auxiliar de Depósito + Auxiliar de Depósito…" at bounding box center [476, 141] width 431 height 16
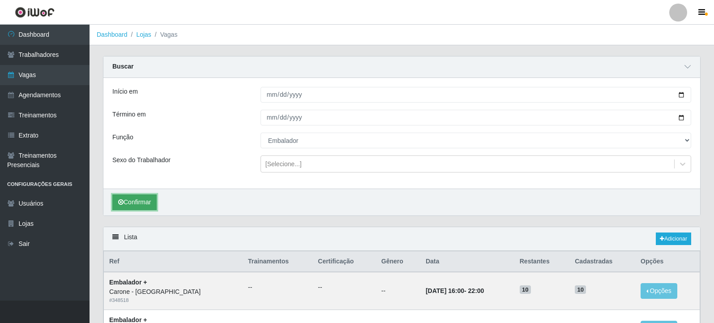
click at [137, 200] on button "Confirmar" at bounding box center [134, 202] width 44 height 16
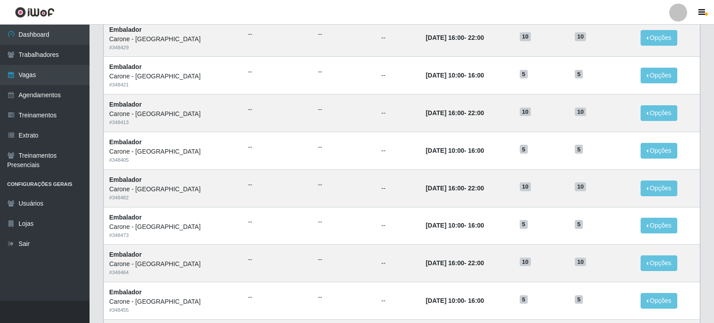
scroll to position [574, 0]
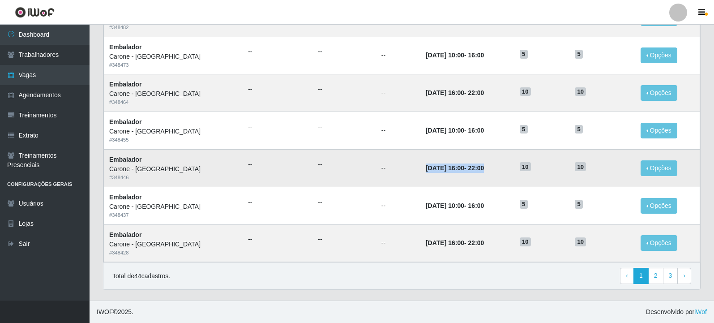
drag, startPoint x: 396, startPoint y: 172, endPoint x: 485, endPoint y: 176, distance: 89.2
click at [485, 176] on td "[DATE] 16:00 - 22:00" at bounding box center [468, 168] width 94 height 38
click at [541, 184] on td "10" at bounding box center [543, 168] width 56 height 38
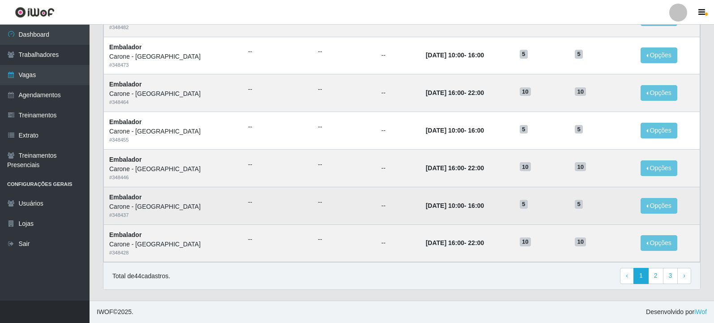
click at [456, 188] on td "[DATE] 10:00 - 16:00" at bounding box center [468, 206] width 94 height 38
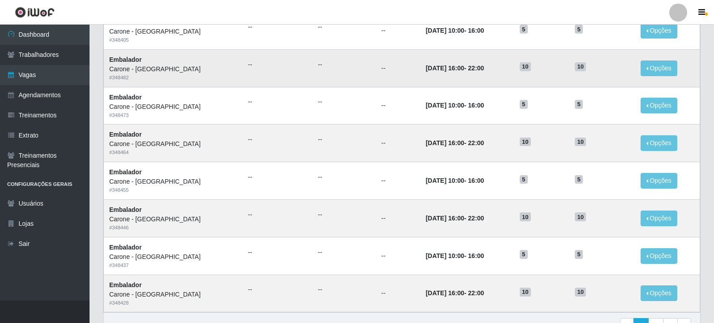
scroll to position [529, 0]
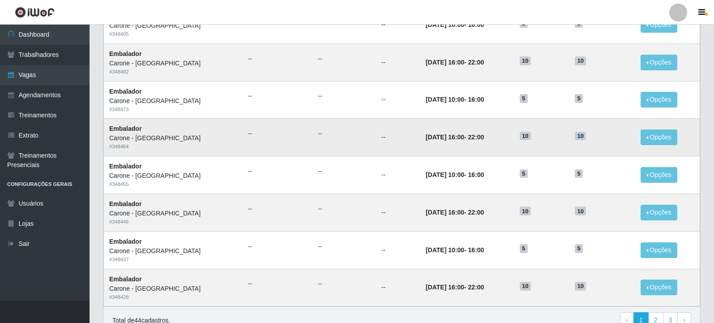
drag, startPoint x: 577, startPoint y: 139, endPoint x: 587, endPoint y: 137, distance: 10.0
click at [586, 137] on span "10" at bounding box center [580, 136] width 11 height 9
drag, startPoint x: 582, startPoint y: 218, endPoint x: 570, endPoint y: 219, distance: 12.1
click at [571, 219] on td "10" at bounding box center [603, 212] width 66 height 38
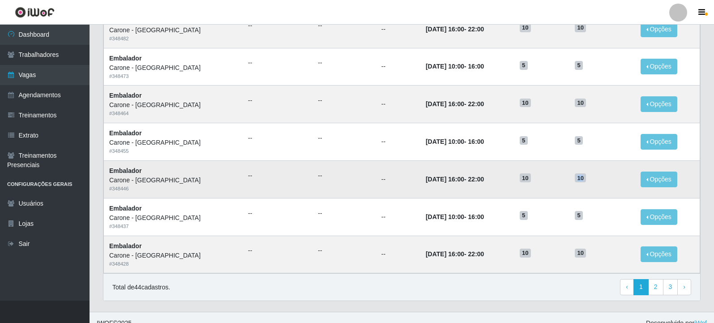
scroll to position [574, 0]
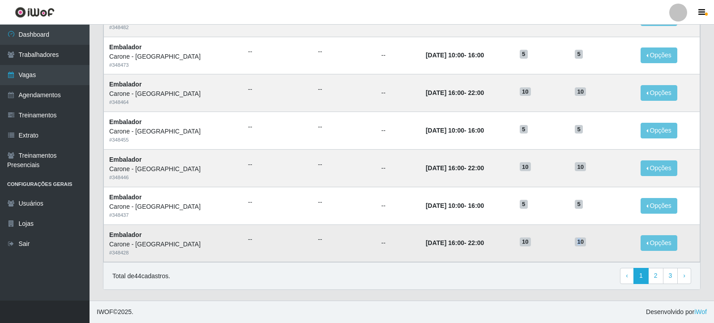
drag, startPoint x: 582, startPoint y: 244, endPoint x: 577, endPoint y: 244, distance: 4.9
click at [577, 244] on span "10" at bounding box center [580, 241] width 11 height 9
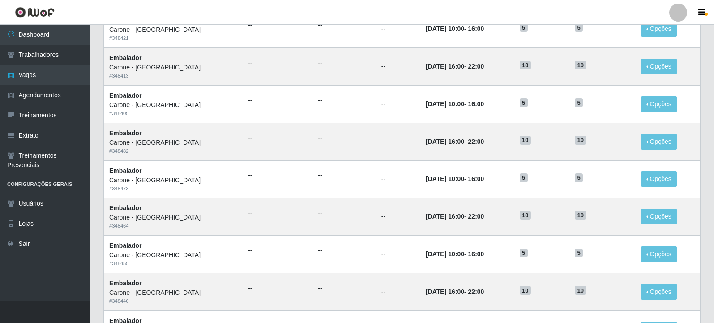
scroll to position [395, 0]
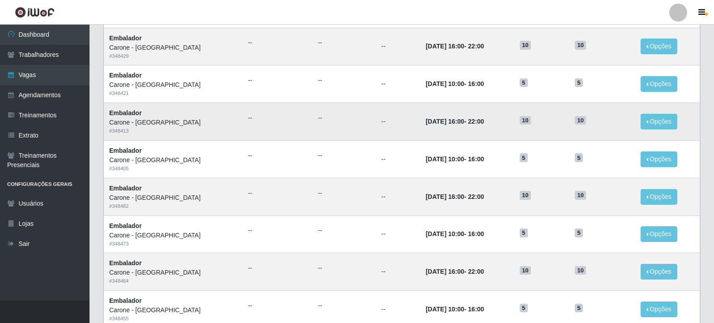
drag, startPoint x: 581, startPoint y: 114, endPoint x: 586, endPoint y: 116, distance: 5.1
click at [586, 116] on td "10" at bounding box center [603, 122] width 66 height 38
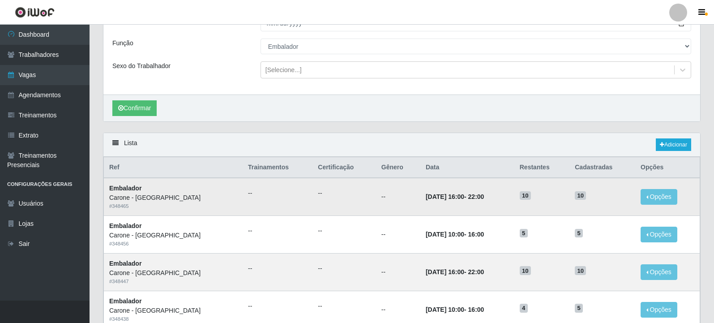
scroll to position [0, 0]
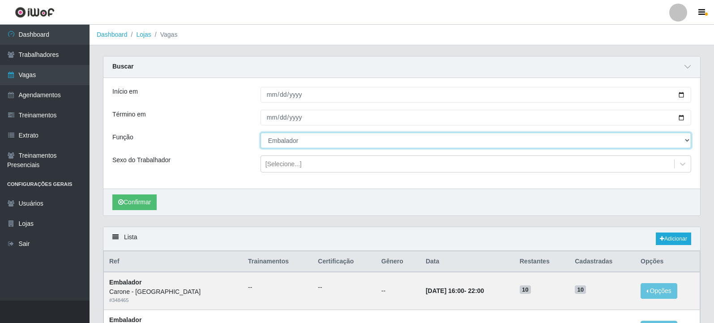
click at [357, 144] on select "[Selecione...] Auxiliar de Depósito Auxiliar de Depósito + Auxiliar de Depósito…" at bounding box center [476, 141] width 431 height 16
click at [261, 133] on select "[Selecione...] Auxiliar de Depósito Auxiliar de Depósito + Auxiliar de Depósito…" at bounding box center [476, 141] width 431 height 16
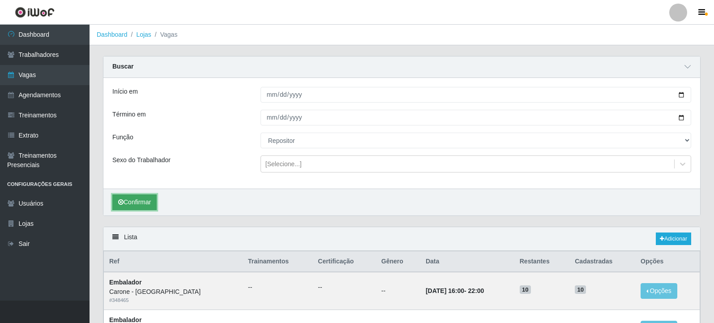
click at [133, 200] on button "Confirmar" at bounding box center [134, 202] width 44 height 16
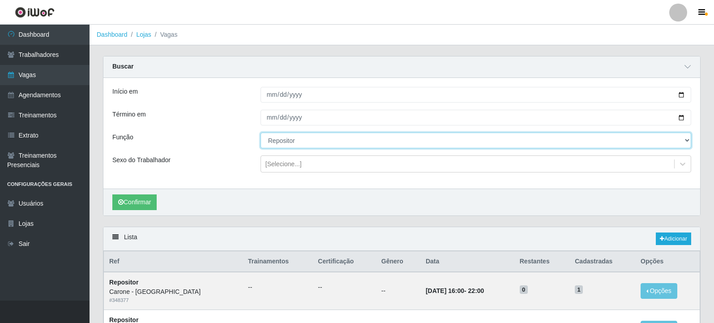
click at [285, 144] on select "[Selecione...] Auxiliar de Depósito Auxiliar de Depósito + Auxiliar de Depósito…" at bounding box center [476, 141] width 431 height 16
click at [261, 133] on select "[Selecione...] Auxiliar de Depósito Auxiliar de Depósito + Auxiliar de Depósito…" at bounding box center [476, 141] width 431 height 16
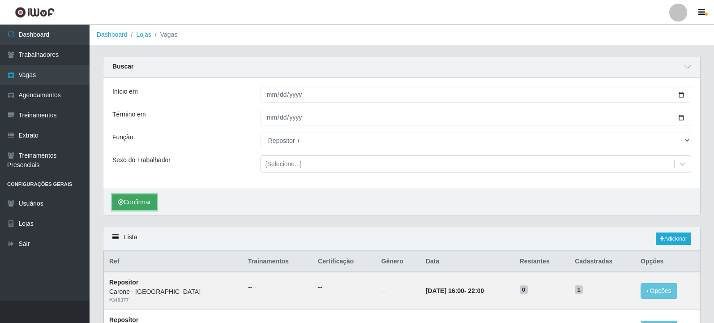
click at [137, 201] on button "Confirmar" at bounding box center [134, 202] width 44 height 16
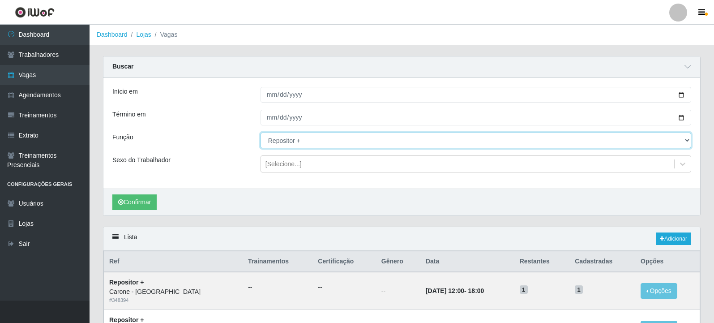
click at [360, 139] on select "[Selecione...] Auxiliar de Depósito Auxiliar de Depósito + Auxiliar de Depósito…" at bounding box center [476, 141] width 431 height 16
click at [261, 133] on select "[Selecione...] Auxiliar de Depósito Auxiliar de Depósito + Auxiliar de Depósito…" at bounding box center [476, 141] width 431 height 16
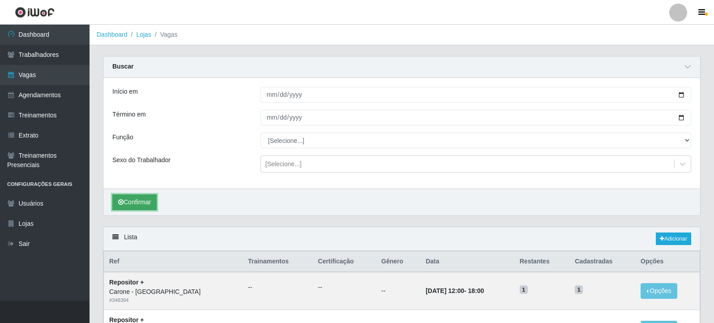
click at [153, 200] on button "Confirmar" at bounding box center [134, 202] width 44 height 16
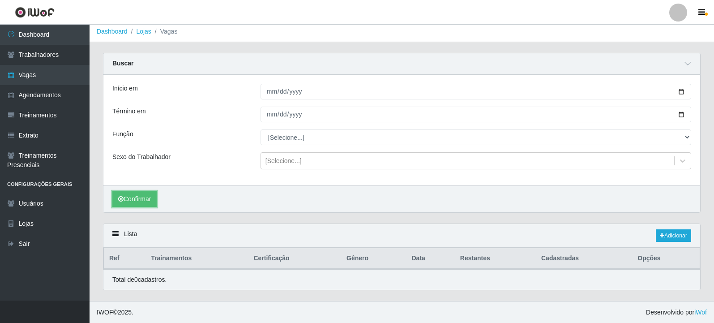
scroll to position [4, 0]
click at [140, 196] on button "Confirmar" at bounding box center [134, 199] width 44 height 16
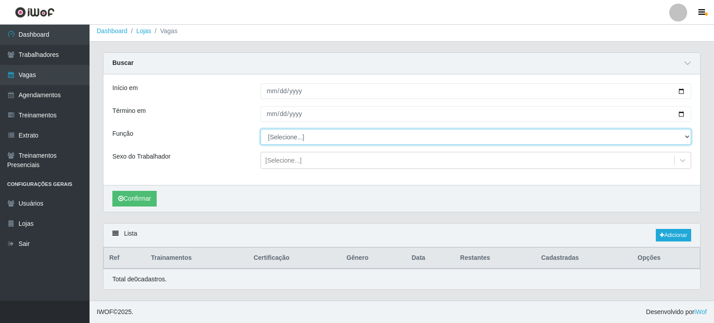
click at [319, 135] on select "[Selecione...] Auxiliar de Depósito Auxiliar de Depósito + Auxiliar de Depósito…" at bounding box center [476, 137] width 431 height 16
click at [261, 129] on select "[Selecione...] Auxiliar de Depósito Auxiliar de Depósito + Auxiliar de Depósito…" at bounding box center [476, 137] width 431 height 16
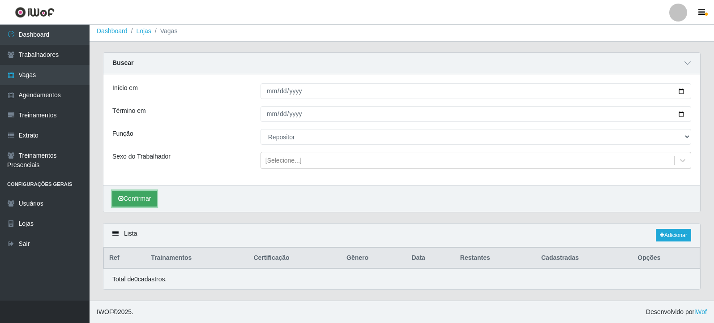
click at [147, 193] on button "Confirmar" at bounding box center [134, 199] width 44 height 16
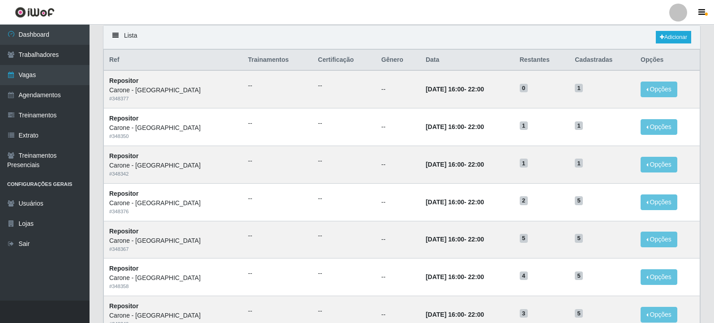
scroll to position [200, 0]
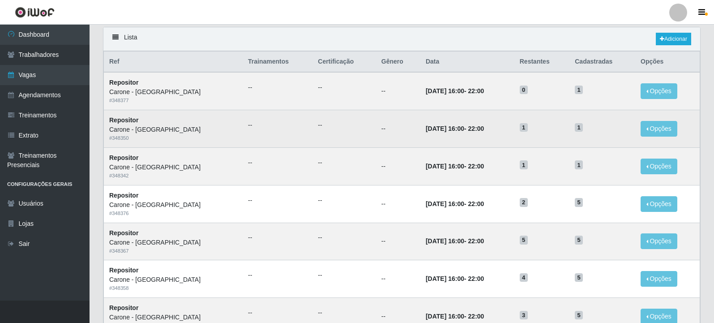
click at [458, 132] on strong "[DATE] 16:00 - 22:00" at bounding box center [455, 128] width 58 height 7
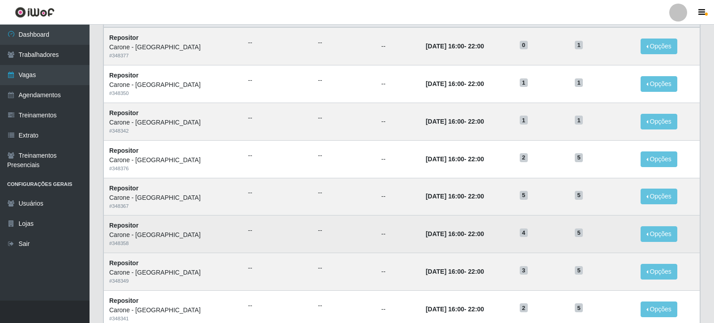
scroll to position [155, 0]
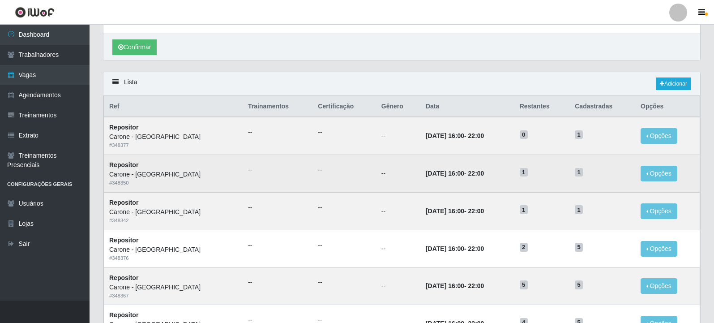
click at [376, 163] on td "--" at bounding box center [398, 174] width 44 height 38
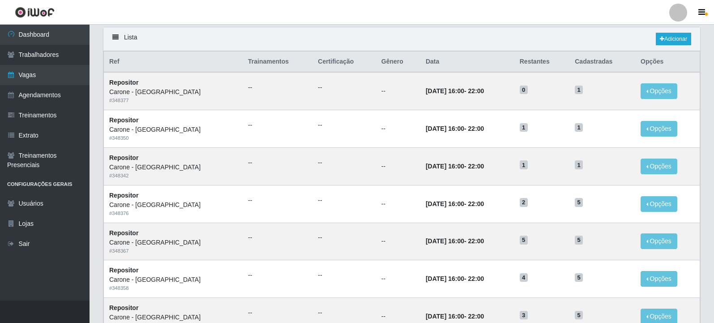
scroll to position [21, 0]
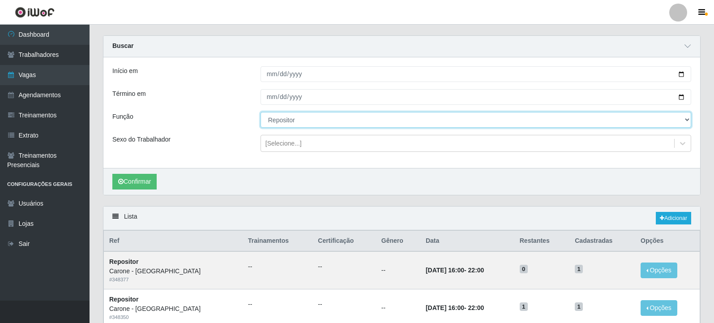
drag, startPoint x: 302, startPoint y: 121, endPoint x: 300, endPoint y: 127, distance: 6.4
click at [302, 121] on select "[Selecione...] Auxiliar de Depósito Auxiliar de Depósito + Auxiliar de Depósito…" at bounding box center [476, 120] width 431 height 16
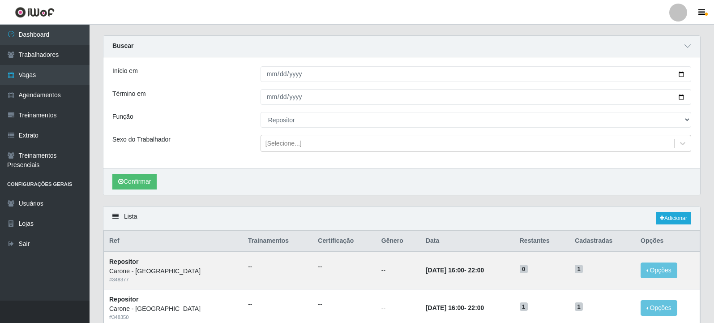
click at [232, 133] on div "Início em [DATE] Término em [DATE] Função [Selecione...] Auxiliar de Depósito A…" at bounding box center [401, 112] width 597 height 111
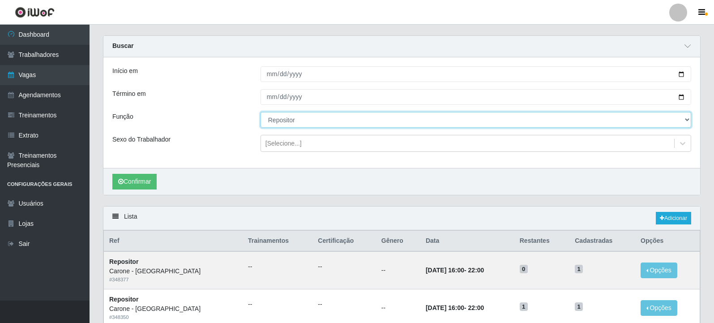
click at [296, 120] on select "[Selecione...] Auxiliar de Depósito Auxiliar de Depósito + Auxiliar de Depósito…" at bounding box center [476, 120] width 431 height 16
click at [261, 112] on select "[Selecione...] Auxiliar de Depósito Auxiliar de Depósito + Auxiliar de Depósito…" at bounding box center [476, 120] width 431 height 16
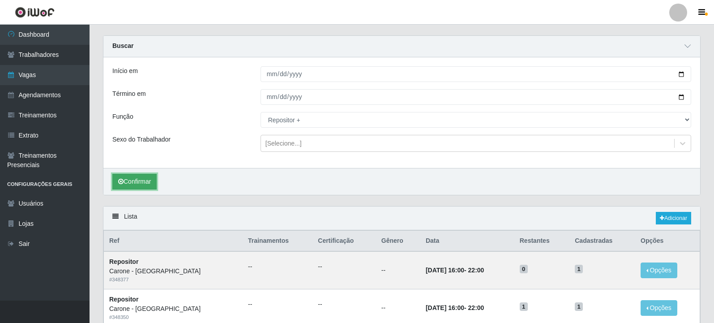
click at [152, 188] on button "Confirmar" at bounding box center [134, 182] width 44 height 16
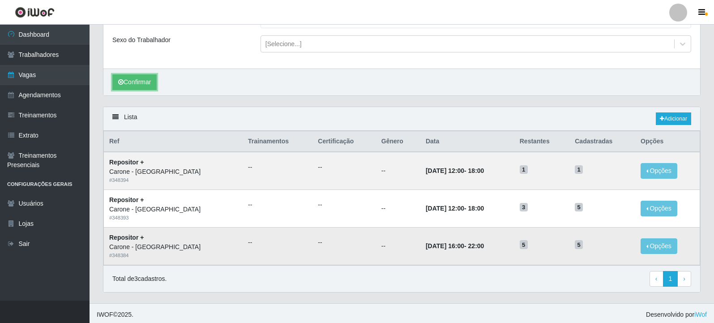
scroll to position [123, 0]
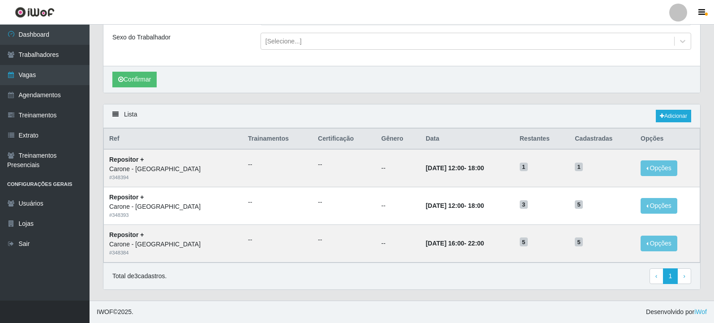
click at [475, 112] on div "Lista Adicionar" at bounding box center [401, 116] width 597 height 24
click at [477, 94] on div "Carregando... Buscar Início em [DATE] Término em [DATE] Função [Selecione...] A…" at bounding box center [401, 18] width 611 height 171
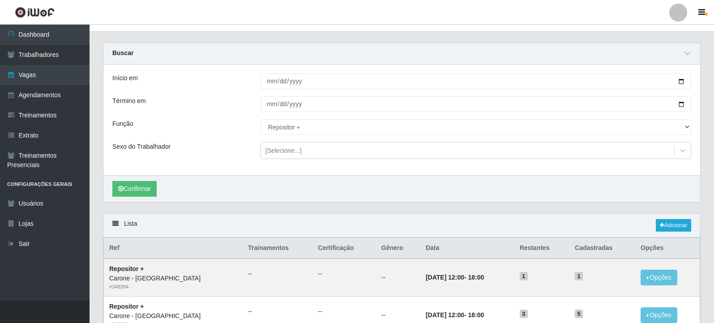
scroll to position [0, 0]
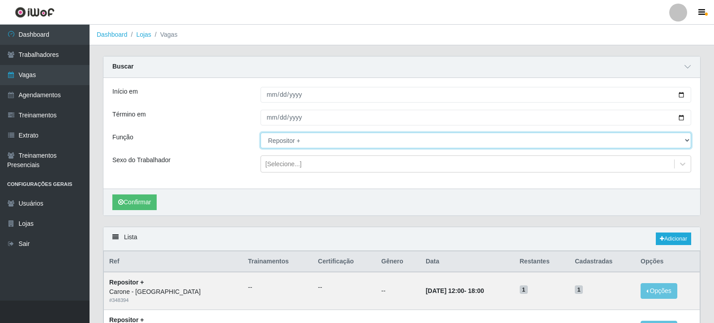
click at [322, 145] on select "[Selecione...] Auxiliar de Depósito Auxiliar de Depósito + Auxiliar de Depósito…" at bounding box center [476, 141] width 431 height 16
click at [261, 133] on select "[Selecione...] Auxiliar de Depósito Auxiliar de Depósito + Auxiliar de Depósito…" at bounding box center [476, 141] width 431 height 16
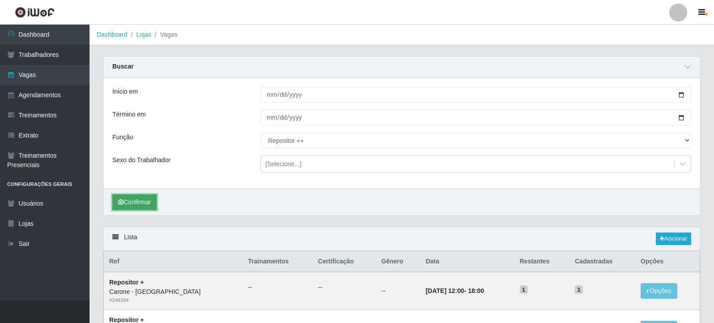
click at [143, 203] on button "Confirmar" at bounding box center [134, 202] width 44 height 16
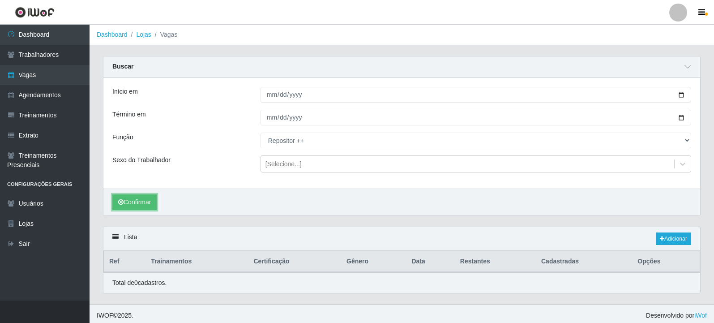
scroll to position [4, 0]
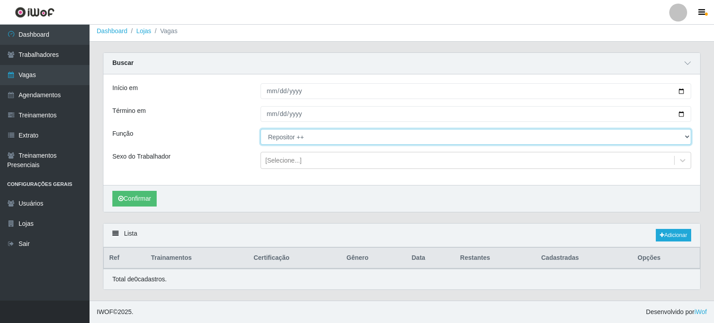
click at [380, 141] on select "[Selecione...] Auxiliar de Depósito Auxiliar de Depósito + Auxiliar de Depósito…" at bounding box center [476, 137] width 431 height 16
click at [261, 129] on select "[Selecione...] Auxiliar de Depósito Auxiliar de Depósito + Auxiliar de Depósito…" at bounding box center [476, 137] width 431 height 16
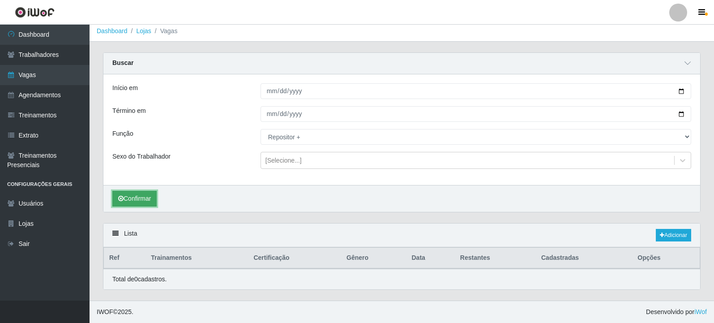
click at [144, 197] on button "Confirmar" at bounding box center [134, 199] width 44 height 16
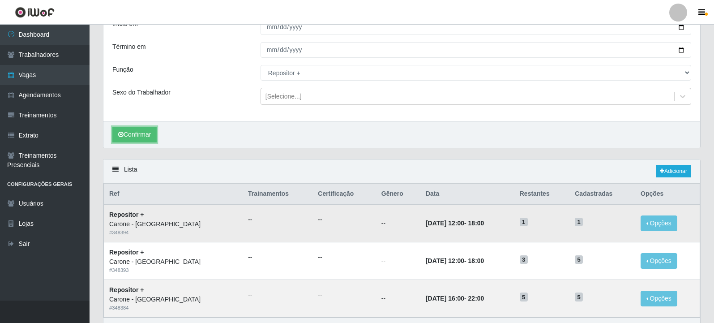
scroll to position [123, 0]
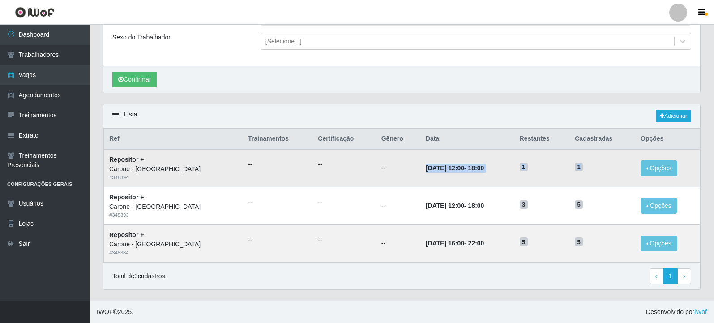
drag, startPoint x: 382, startPoint y: 167, endPoint x: 599, endPoint y: 167, distance: 217.2
click at [599, 167] on tr "Repositor + Carone - [GEOGRAPHIC_DATA] # 348394 -- -- -- [DATE] 12:00 - 18:00 1…" at bounding box center [402, 168] width 597 height 38
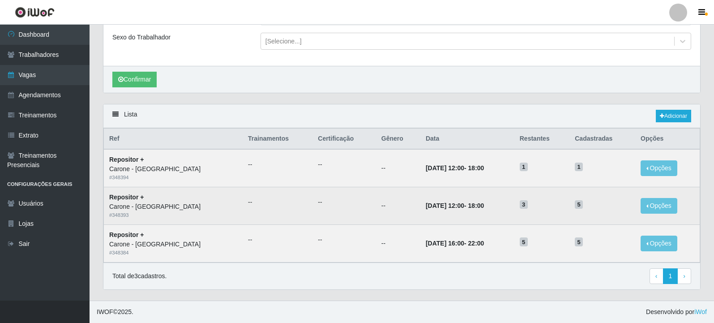
click at [481, 192] on td "[DATE] 12:00 - 18:00" at bounding box center [468, 206] width 94 height 38
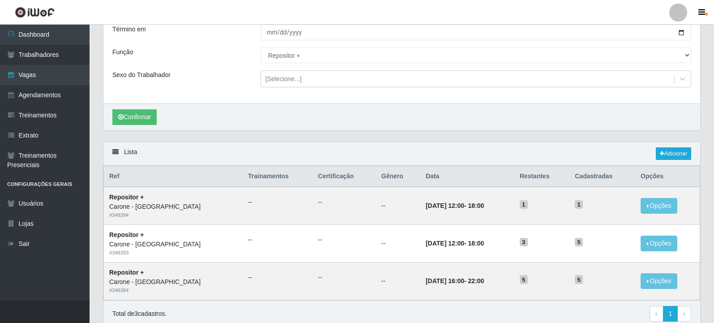
scroll to position [34, 0]
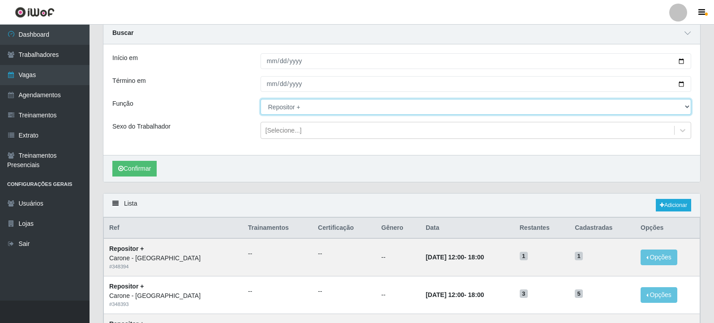
click at [323, 107] on select "[Selecione...] Auxiliar de Depósito Auxiliar de Depósito + Auxiliar de Depósito…" at bounding box center [476, 107] width 431 height 16
click at [261, 99] on select "[Selecione...] Auxiliar de Depósito Auxiliar de Depósito + Auxiliar de Depósito…" at bounding box center [476, 107] width 431 height 16
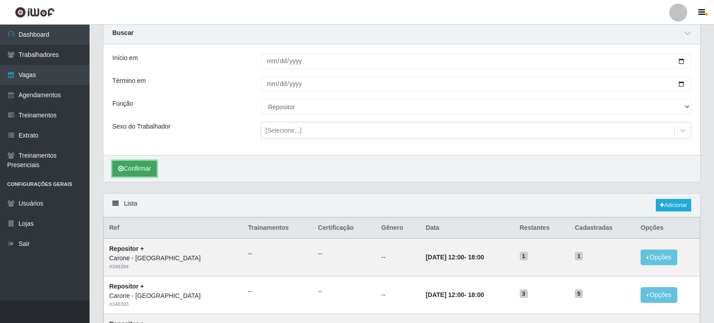
click at [146, 163] on button "Confirmar" at bounding box center [134, 169] width 44 height 16
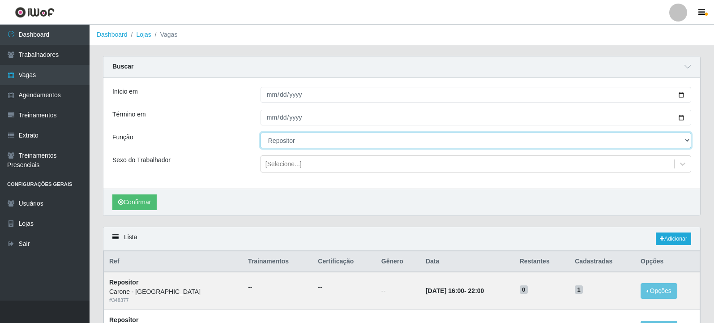
click at [348, 140] on select "[Selecione...] Auxiliar de Depósito Auxiliar de Depósito + Auxiliar de Depósito…" at bounding box center [476, 141] width 431 height 16
click at [261, 133] on select "[Selecione...] Auxiliar de Depósito Auxiliar de Depósito + Auxiliar de Depósito…" at bounding box center [476, 141] width 431 height 16
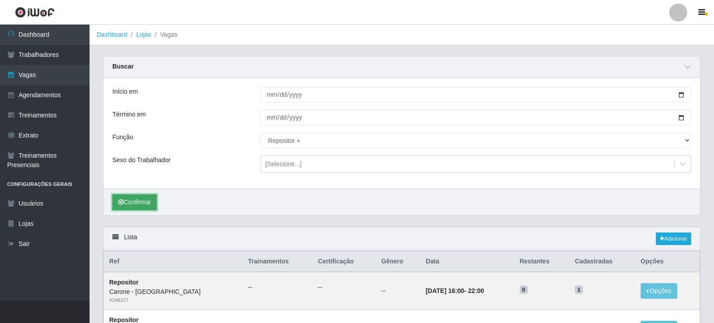
click at [132, 201] on button "Confirmar" at bounding box center [134, 202] width 44 height 16
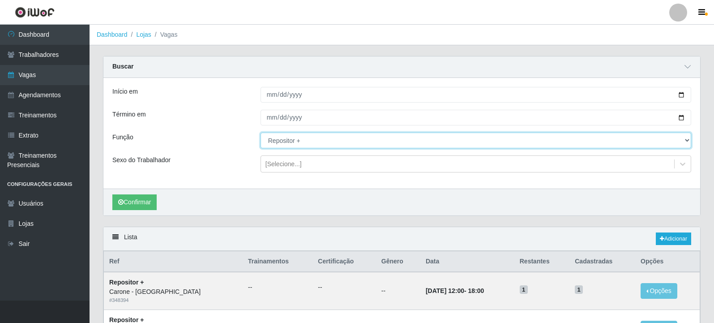
click at [304, 141] on select "[Selecione...] Auxiliar de Depósito Auxiliar de Depósito + Auxiliar de Depósito…" at bounding box center [476, 141] width 431 height 16
click at [261, 133] on select "[Selecione...] Auxiliar de Depósito Auxiliar de Depósito + Auxiliar de Depósito…" at bounding box center [476, 141] width 431 height 16
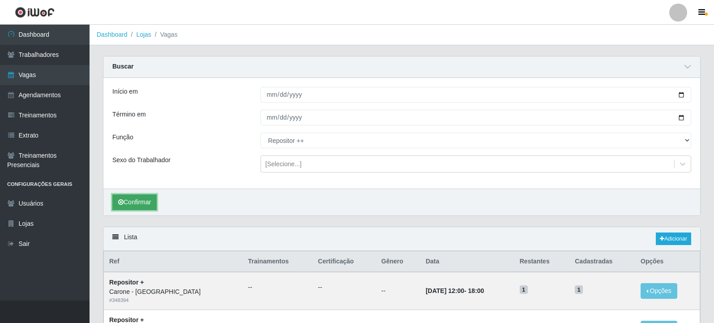
click at [150, 204] on button "Confirmar" at bounding box center [134, 202] width 44 height 16
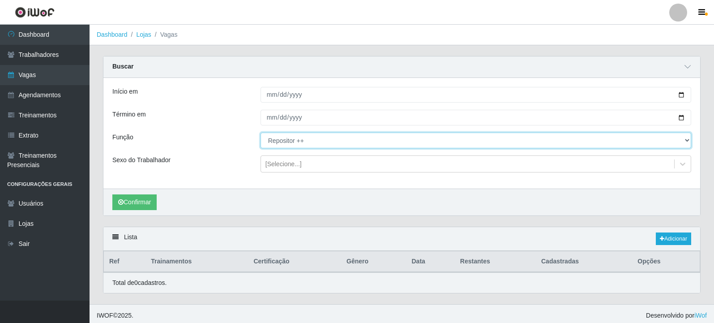
click at [337, 133] on select "[Selecione...] Auxiliar de Depósito Auxiliar de Depósito + Auxiliar de Depósito…" at bounding box center [476, 141] width 431 height 16
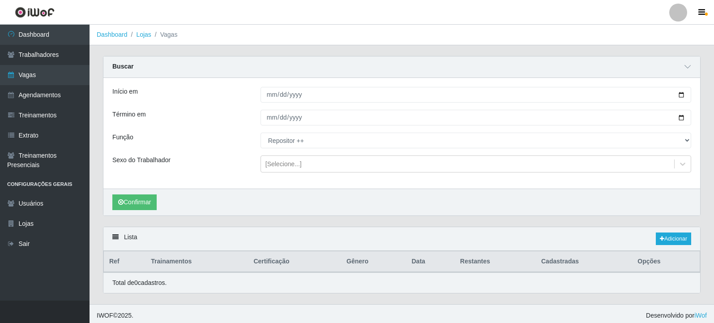
click at [243, 129] on div "Início em [DATE] Término em [DATE] Função [Selecione...] Auxiliar de Depósito A…" at bounding box center [401, 133] width 597 height 111
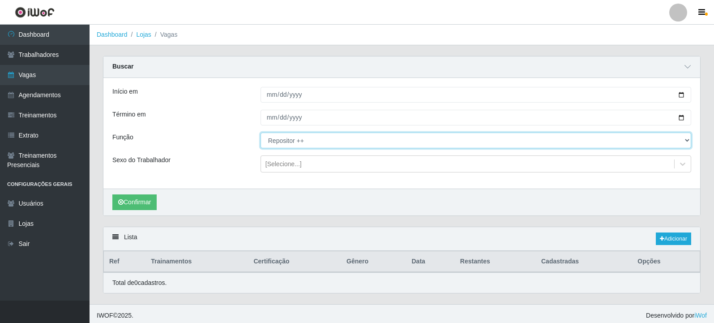
click at [296, 142] on select "[Selecione...] Auxiliar de Depósito Auxiliar de Depósito + Auxiliar de Depósito…" at bounding box center [476, 141] width 431 height 16
click at [261, 133] on select "[Selecione...] Auxiliar de Depósito Auxiliar de Depósito + Auxiliar de Depósito…" at bounding box center [476, 141] width 431 height 16
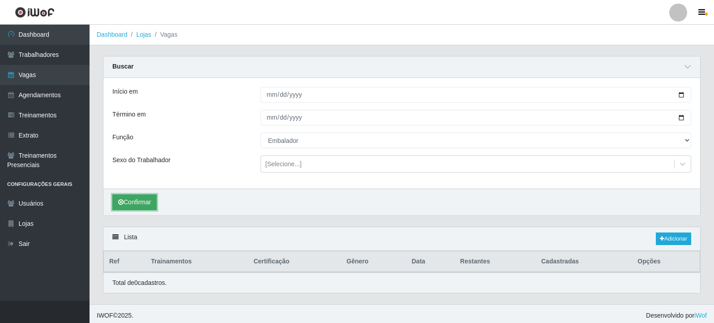
click at [143, 200] on button "Confirmar" at bounding box center [134, 202] width 44 height 16
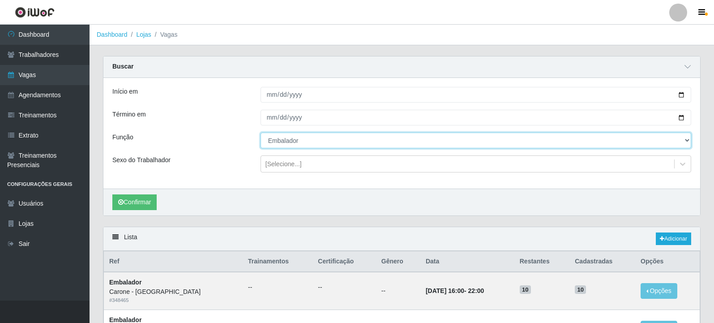
click at [277, 138] on select "[Selecione...] Auxiliar de Depósito Auxiliar de Depósito + Auxiliar de Depósito…" at bounding box center [476, 141] width 431 height 16
select select "70"
click at [261, 133] on select "[Selecione...] Auxiliar de Depósito Auxiliar de Depósito + Auxiliar de Depósito…" at bounding box center [476, 141] width 431 height 16
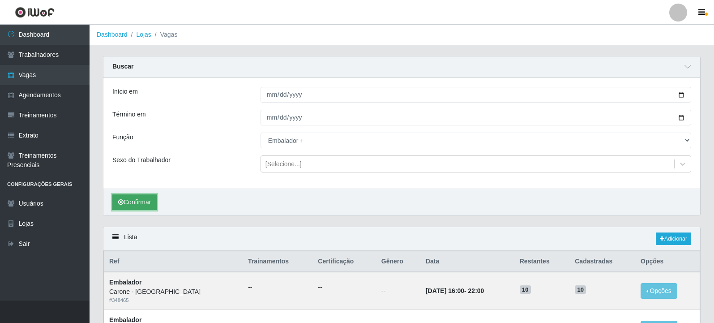
click at [143, 204] on button "Confirmar" at bounding box center [134, 202] width 44 height 16
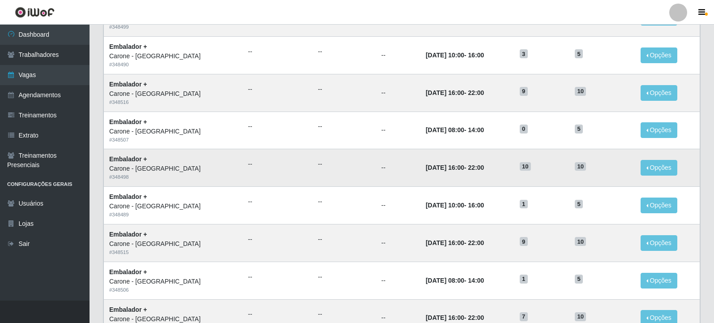
scroll to position [574, 0]
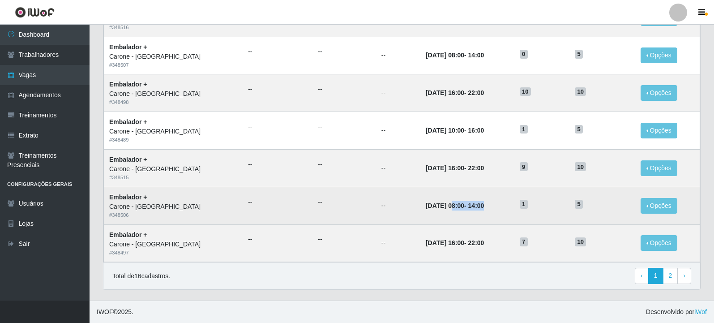
drag, startPoint x: 426, startPoint y: 207, endPoint x: 495, endPoint y: 204, distance: 69.5
click at [495, 204] on td "[DATE] 08:00 - 14:00" at bounding box center [468, 206] width 94 height 38
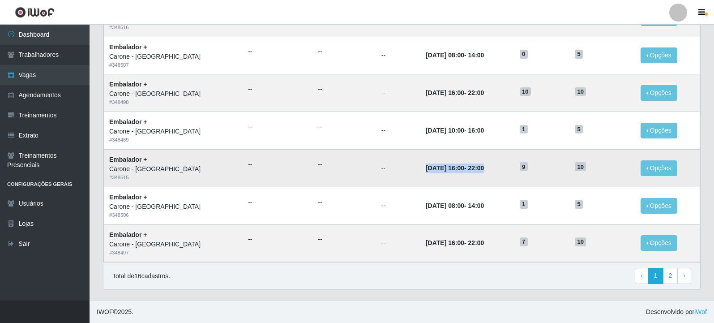
drag, startPoint x: 391, startPoint y: 162, endPoint x: 488, endPoint y: 164, distance: 97.7
click at [488, 164] on tr "Embalador + Carone - [GEOGRAPHIC_DATA] # 348515 -- -- -- [DATE] 16:00 - 22:00 9…" at bounding box center [402, 168] width 597 height 38
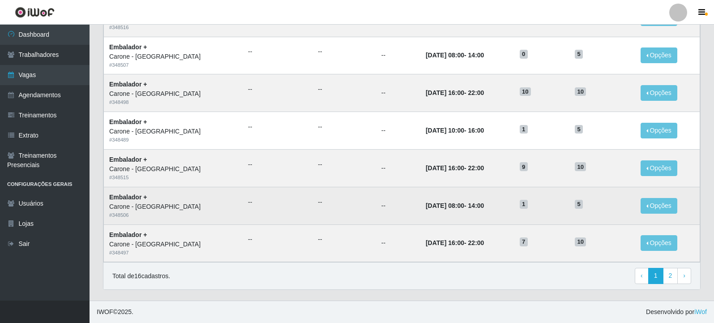
click at [268, 197] on td "--" at bounding box center [278, 206] width 70 height 38
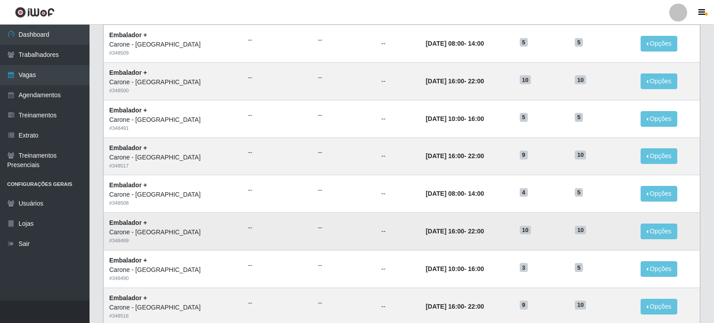
scroll to position [215, 0]
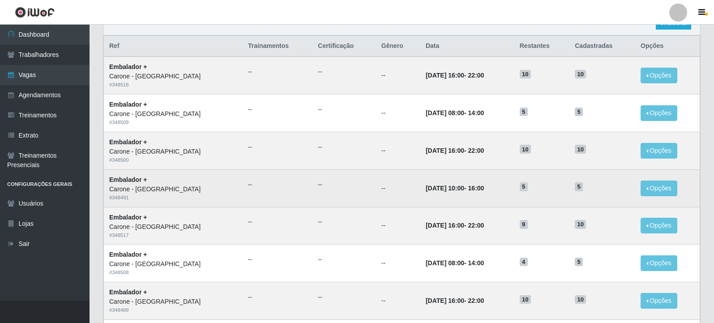
click at [344, 206] on td "--" at bounding box center [344, 188] width 63 height 38
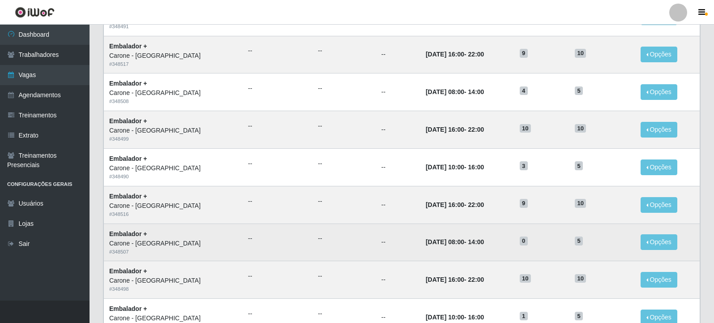
scroll to position [439, 0]
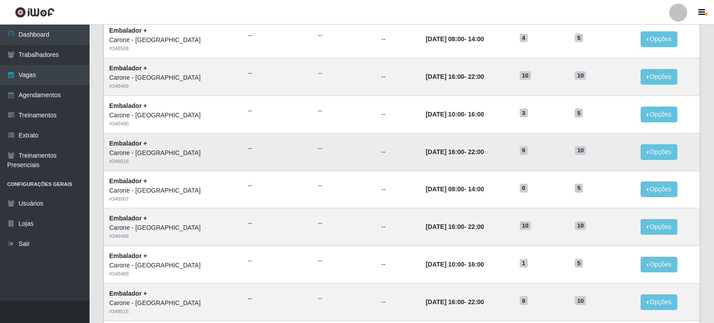
click at [254, 163] on td "--" at bounding box center [278, 152] width 70 height 38
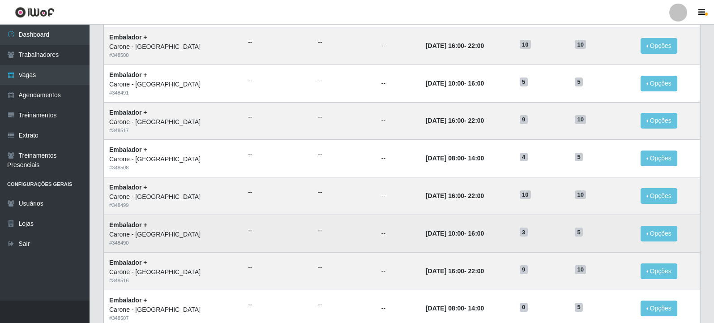
scroll to position [305, 0]
